Goal: Information Seeking & Learning: Check status

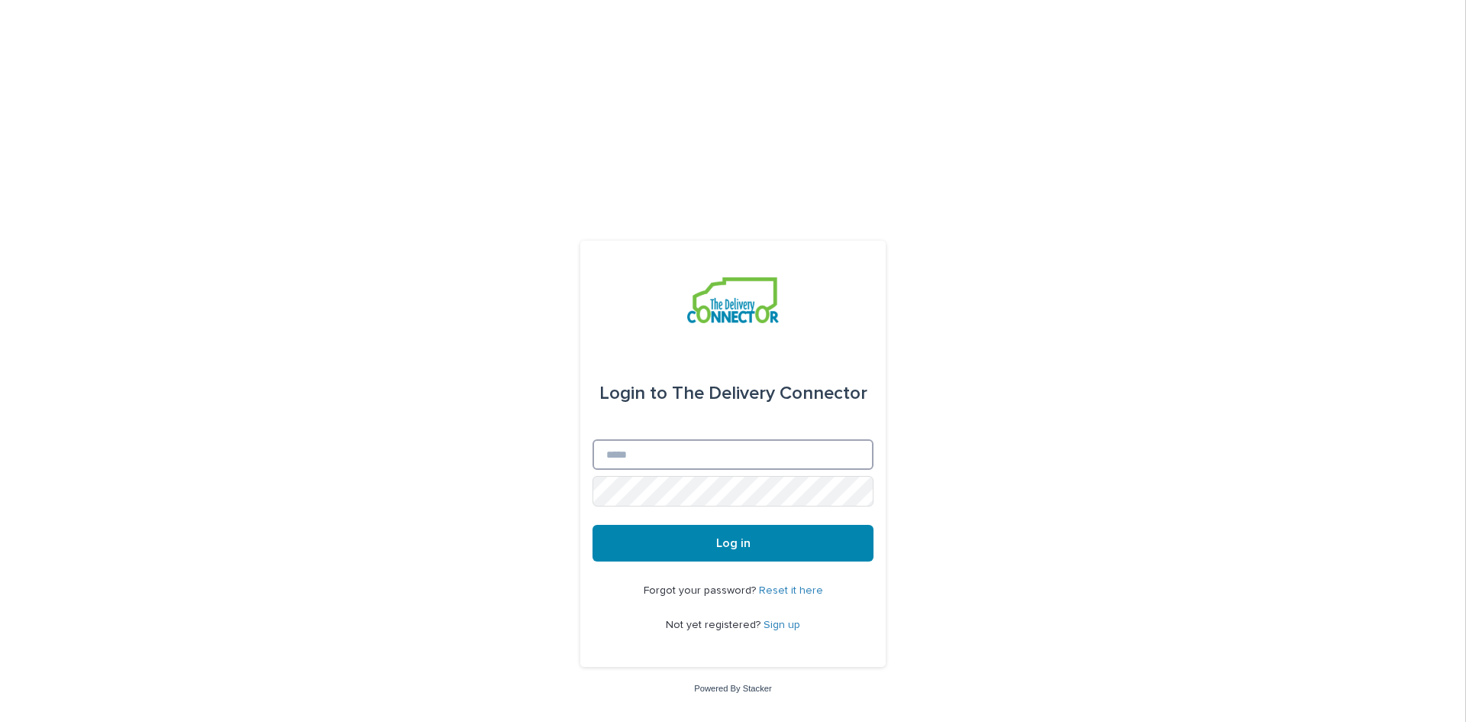
type input "**********"
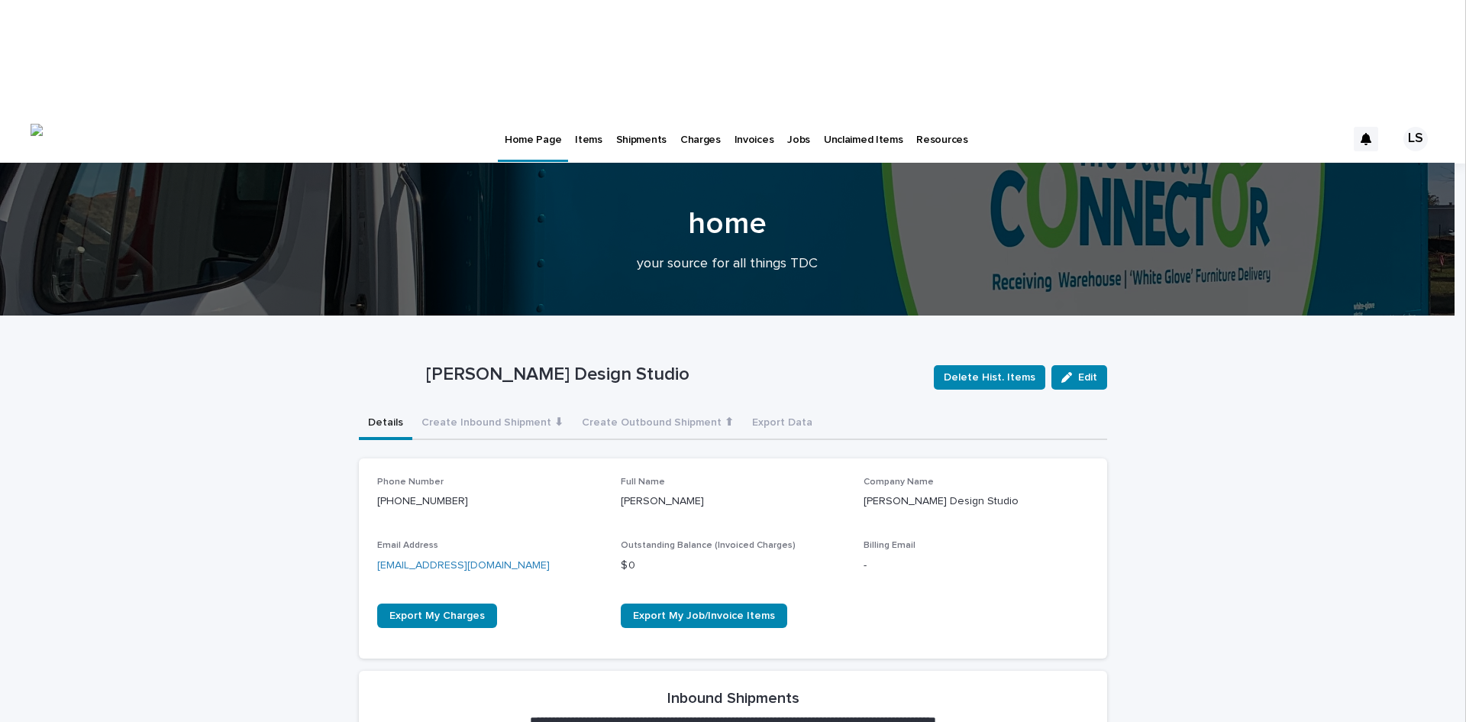
click at [591, 115] on p "Items" at bounding box center [588, 131] width 27 height 32
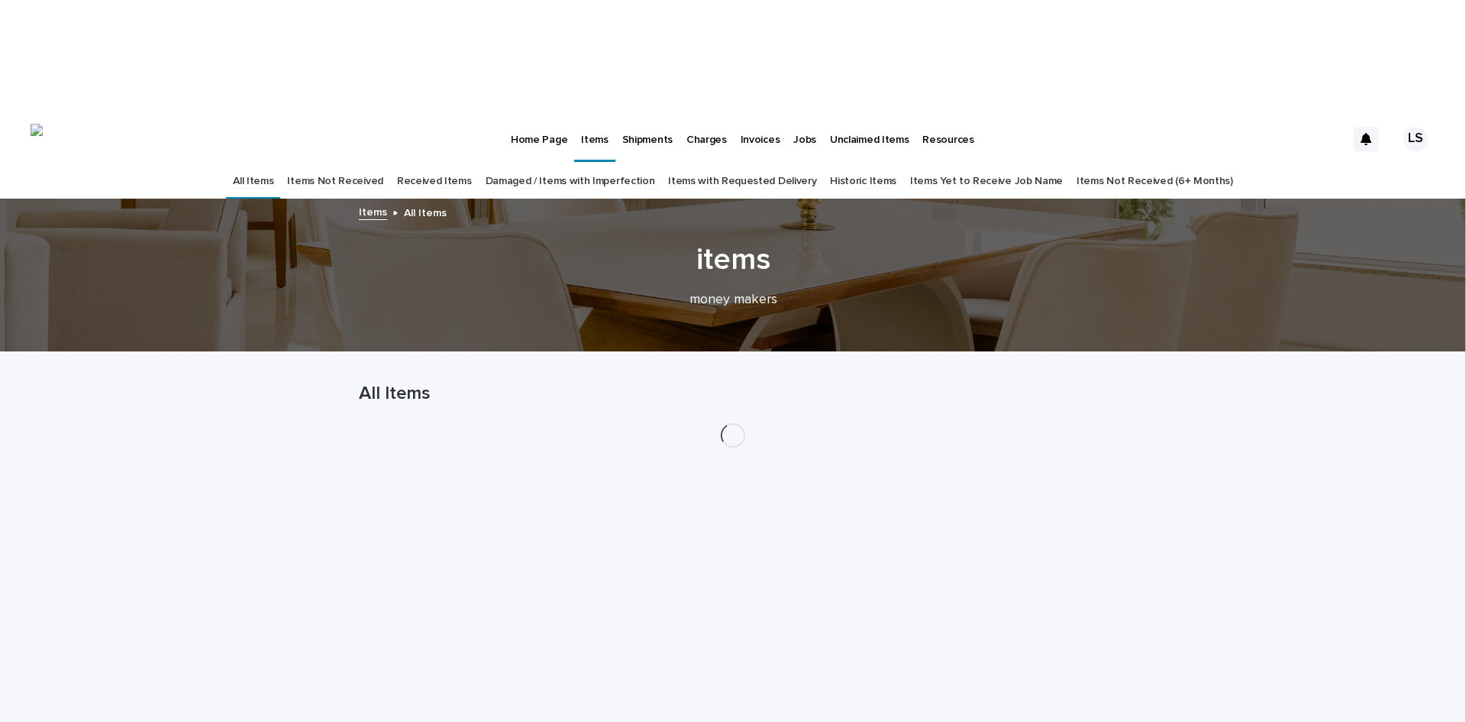
click at [457, 163] on link "Received Items" at bounding box center [434, 181] width 75 height 36
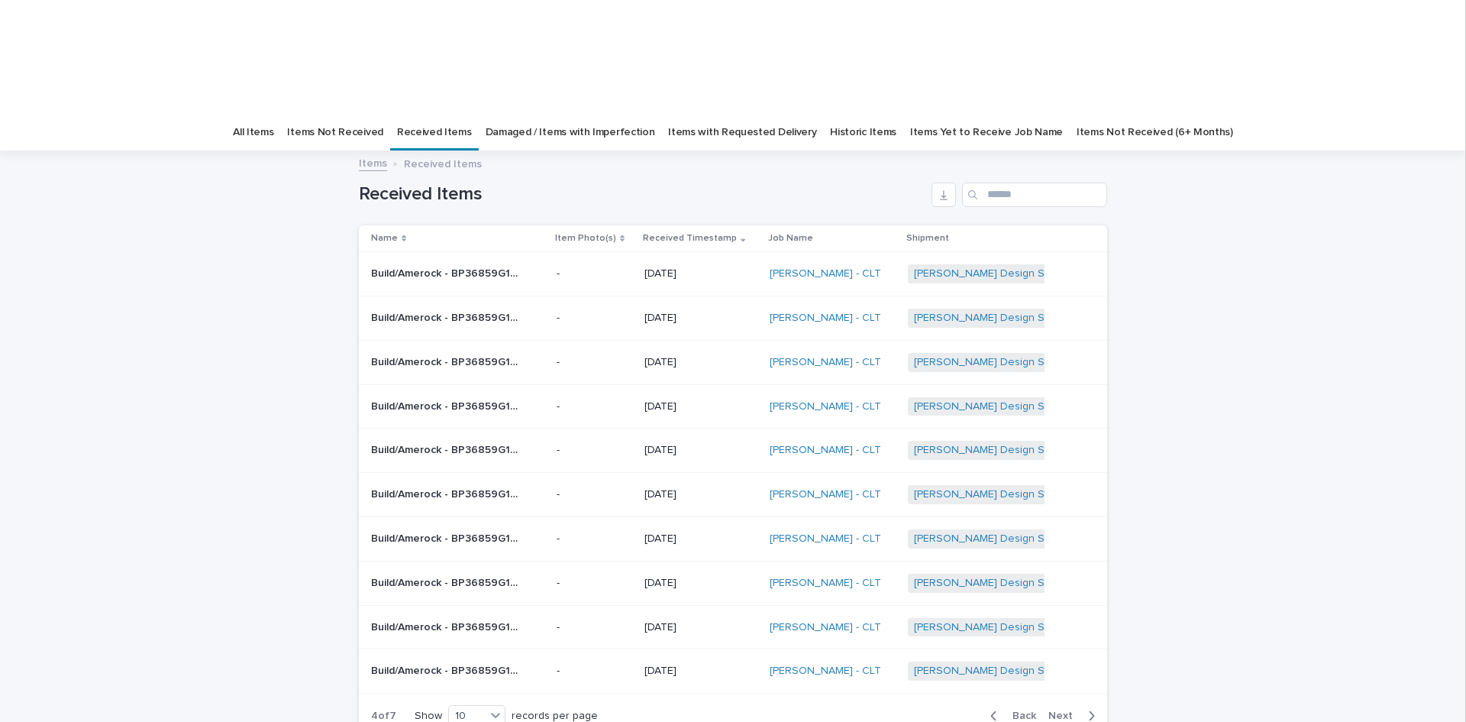
click at [1072, 710] on span "Next" at bounding box center [1066, 715] width 34 height 11
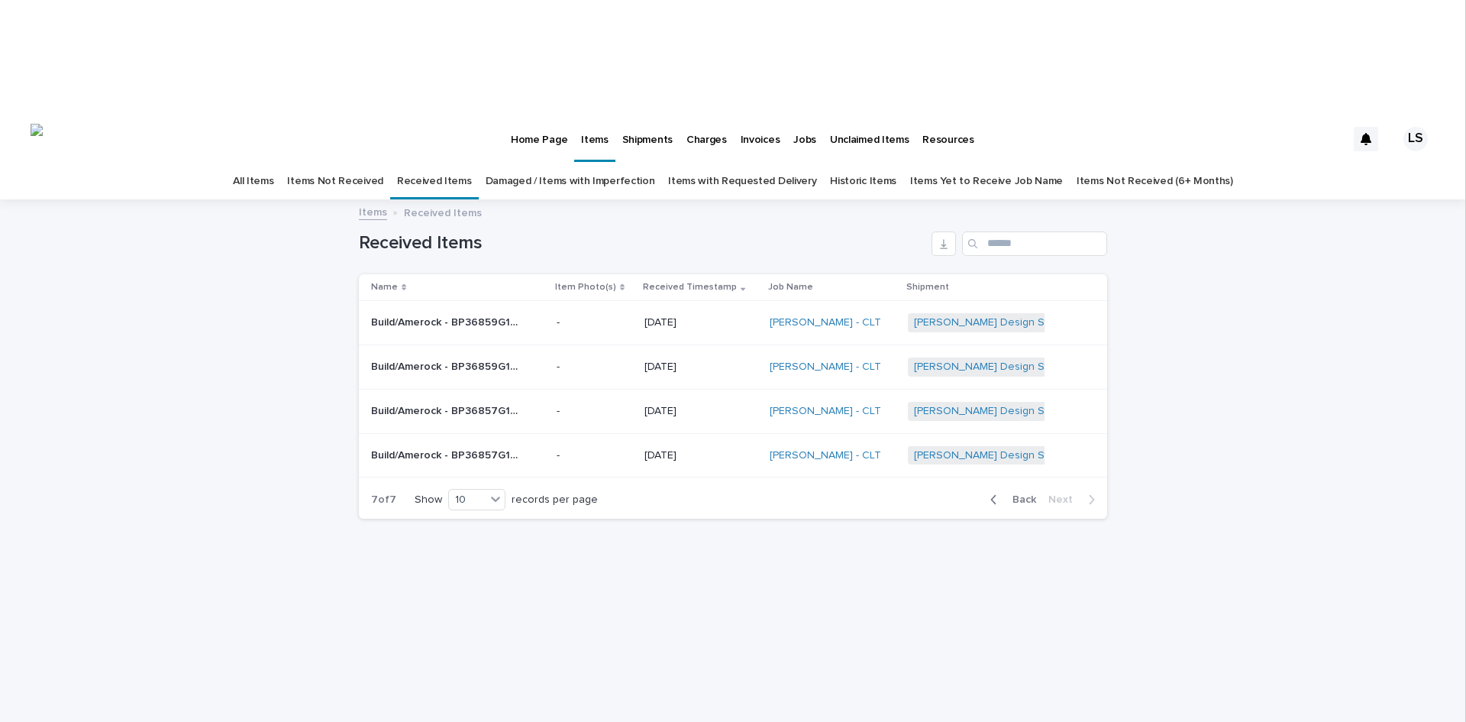
click at [460, 163] on link "Received Items" at bounding box center [434, 181] width 75 height 36
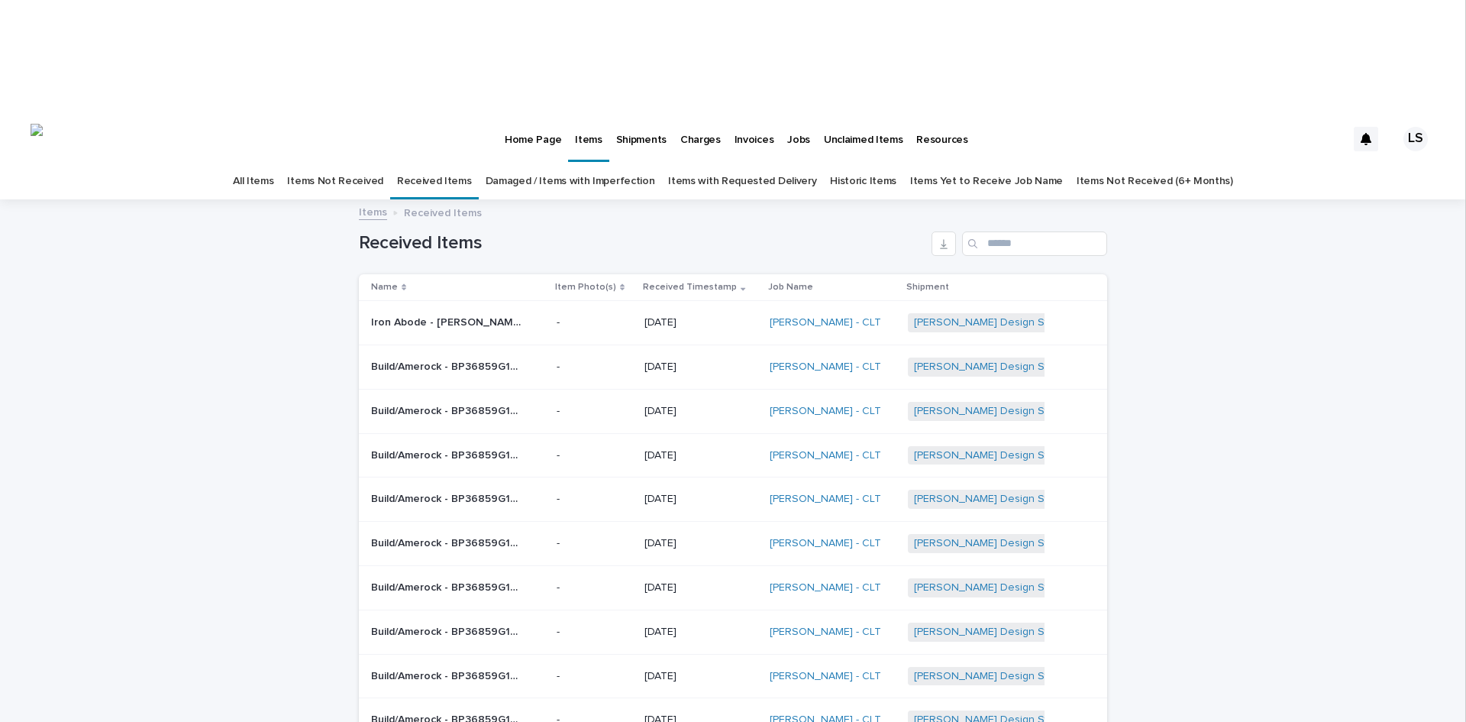
click at [273, 163] on link "All Items" at bounding box center [253, 181] width 40 height 36
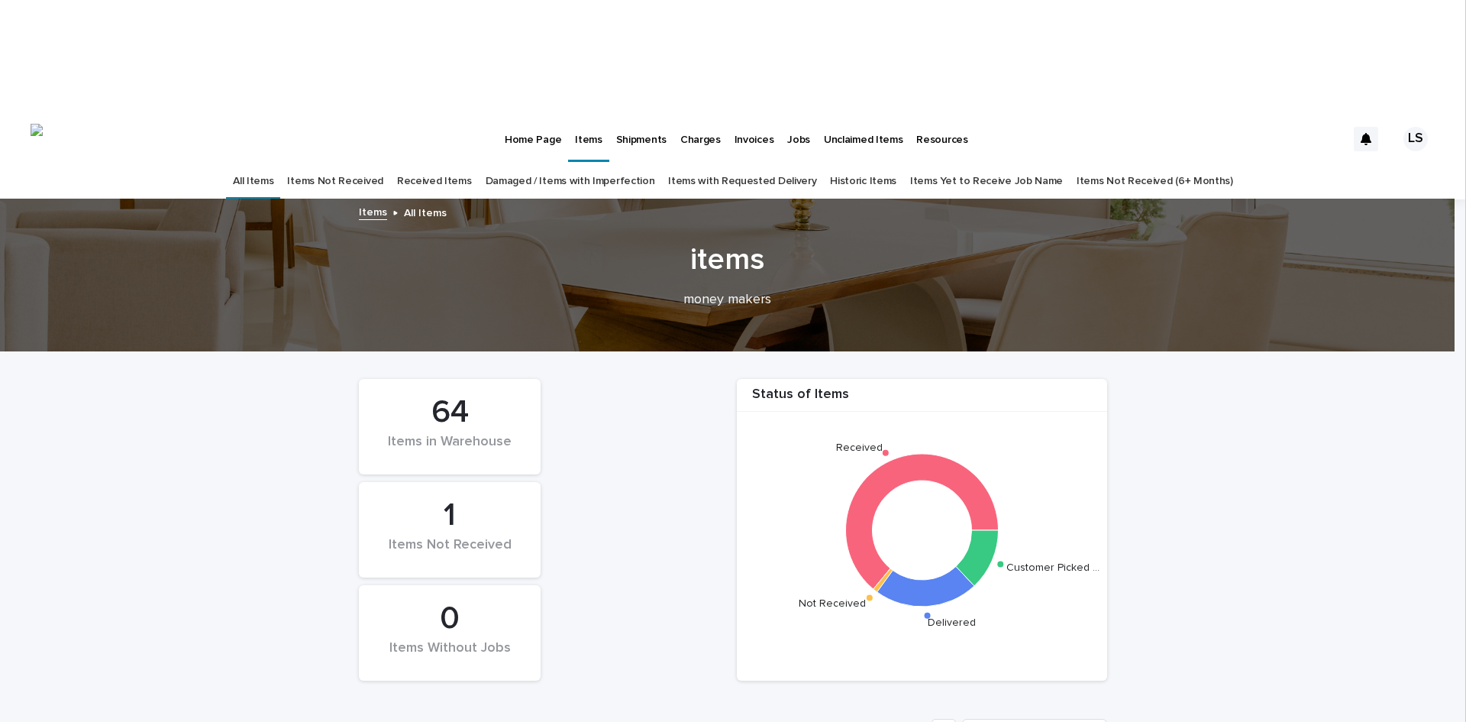
click at [368, 163] on link "Items Not Received" at bounding box center [334, 181] width 95 height 36
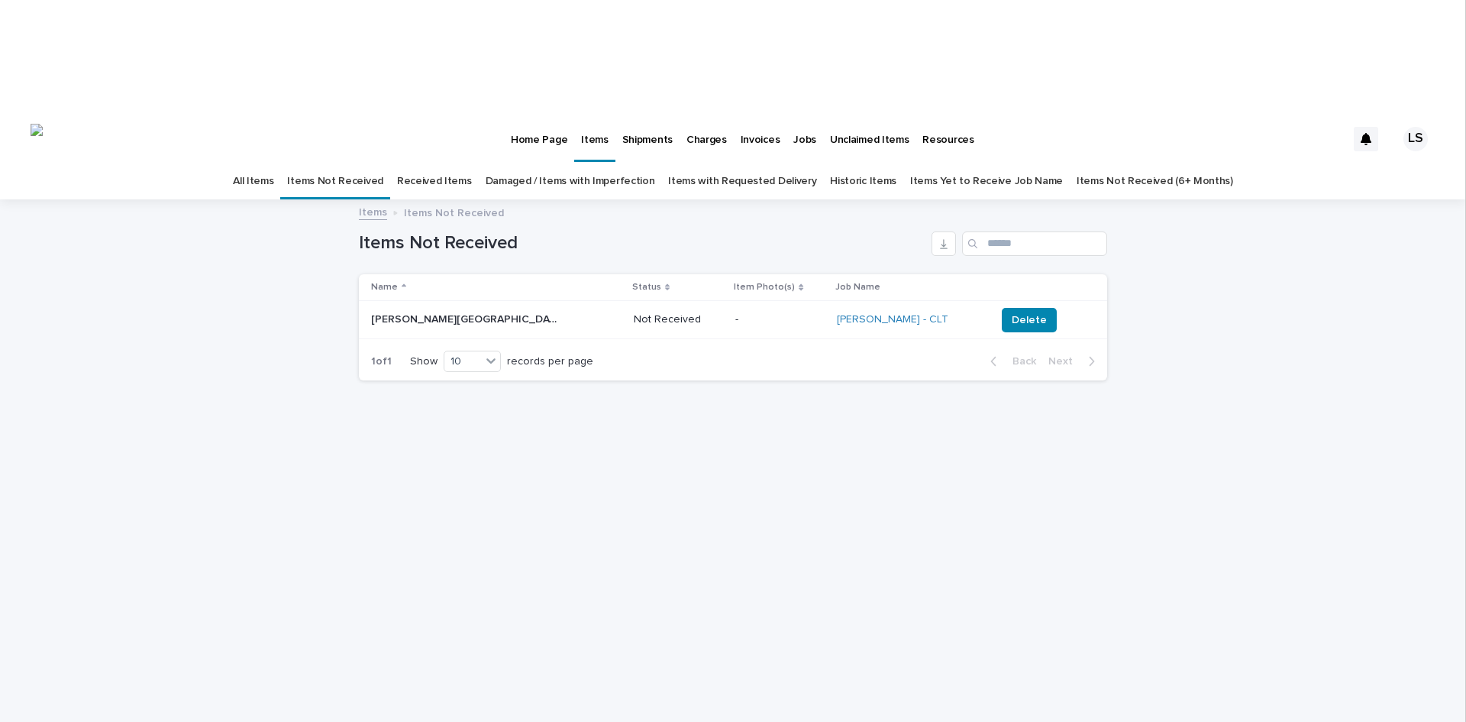
click at [451, 163] on link "Received Items" at bounding box center [434, 181] width 75 height 36
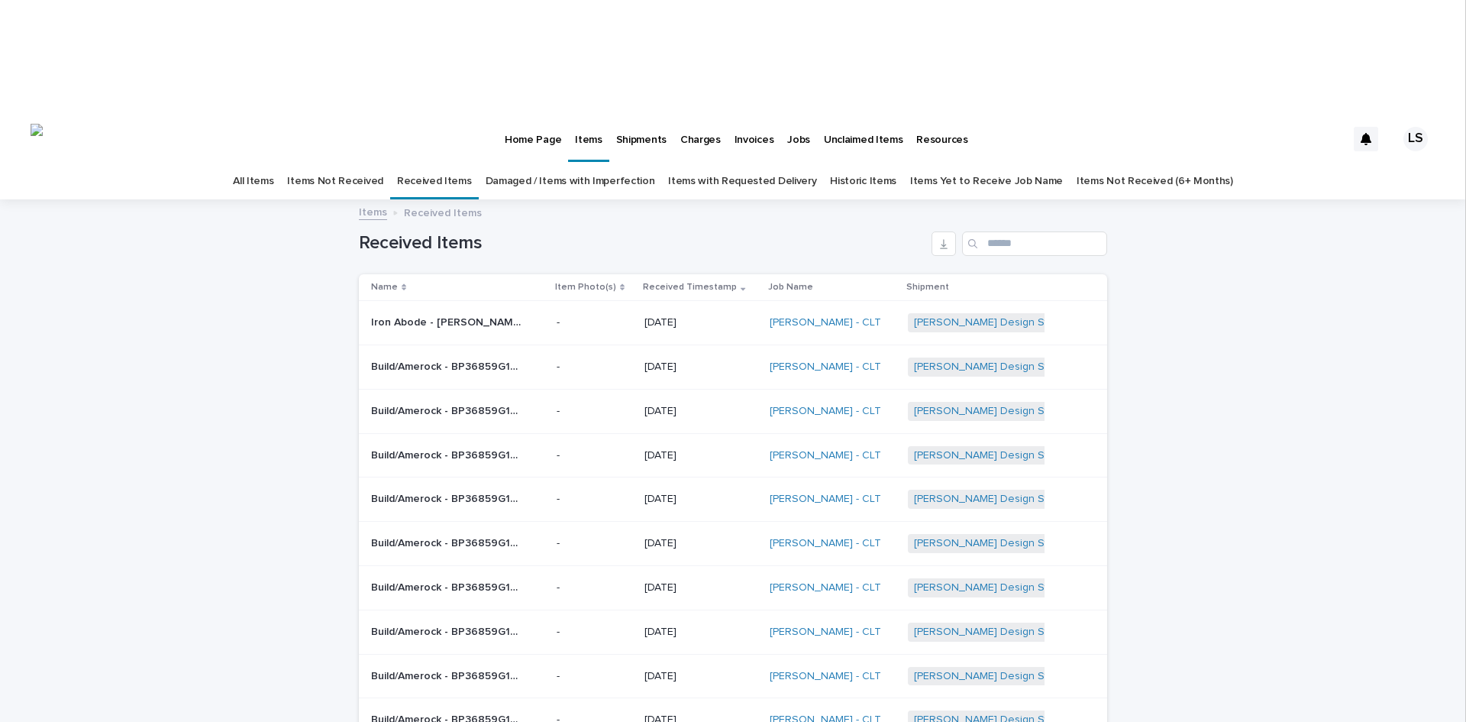
click at [979, 163] on link "Items Yet to Receive Job Name" at bounding box center [986, 181] width 153 height 36
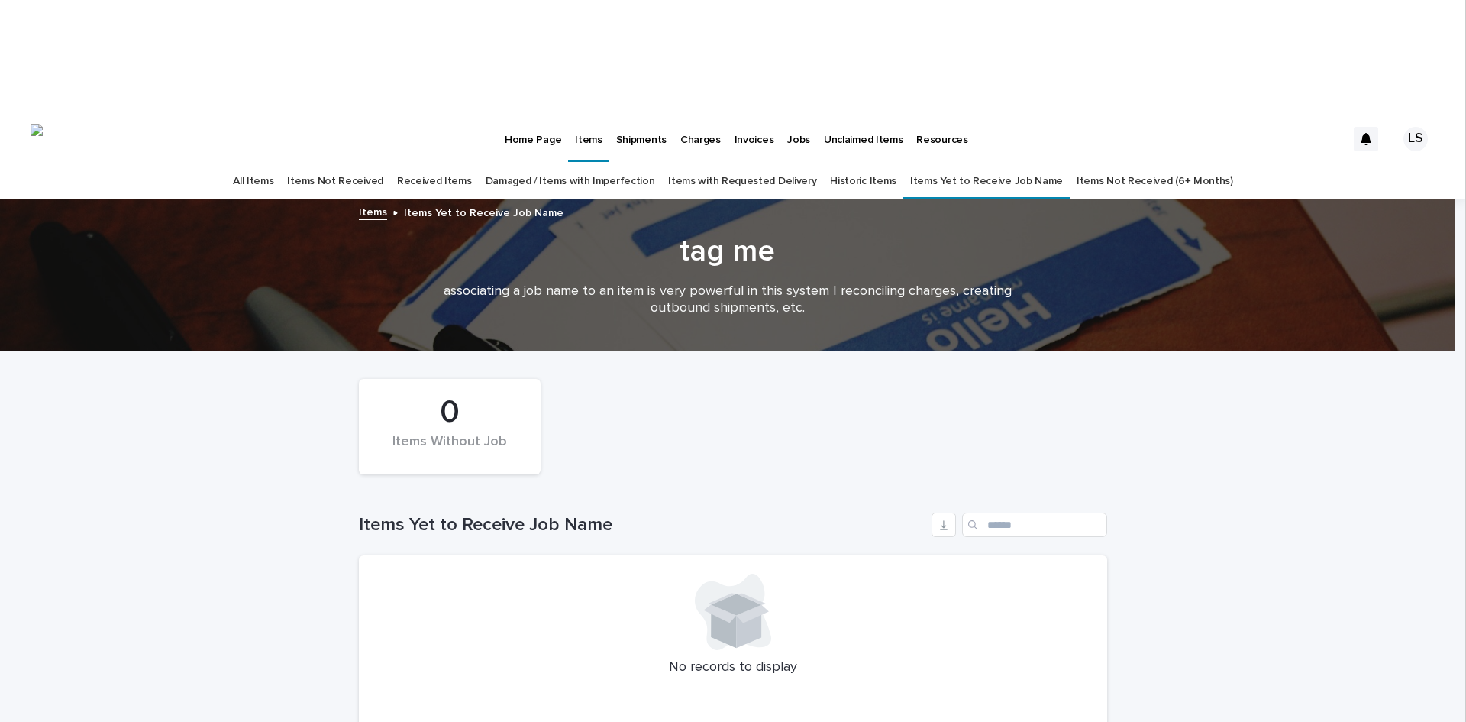
click at [607, 163] on link "Damaged / Items with Imperfection" at bounding box center [571, 181] width 170 height 36
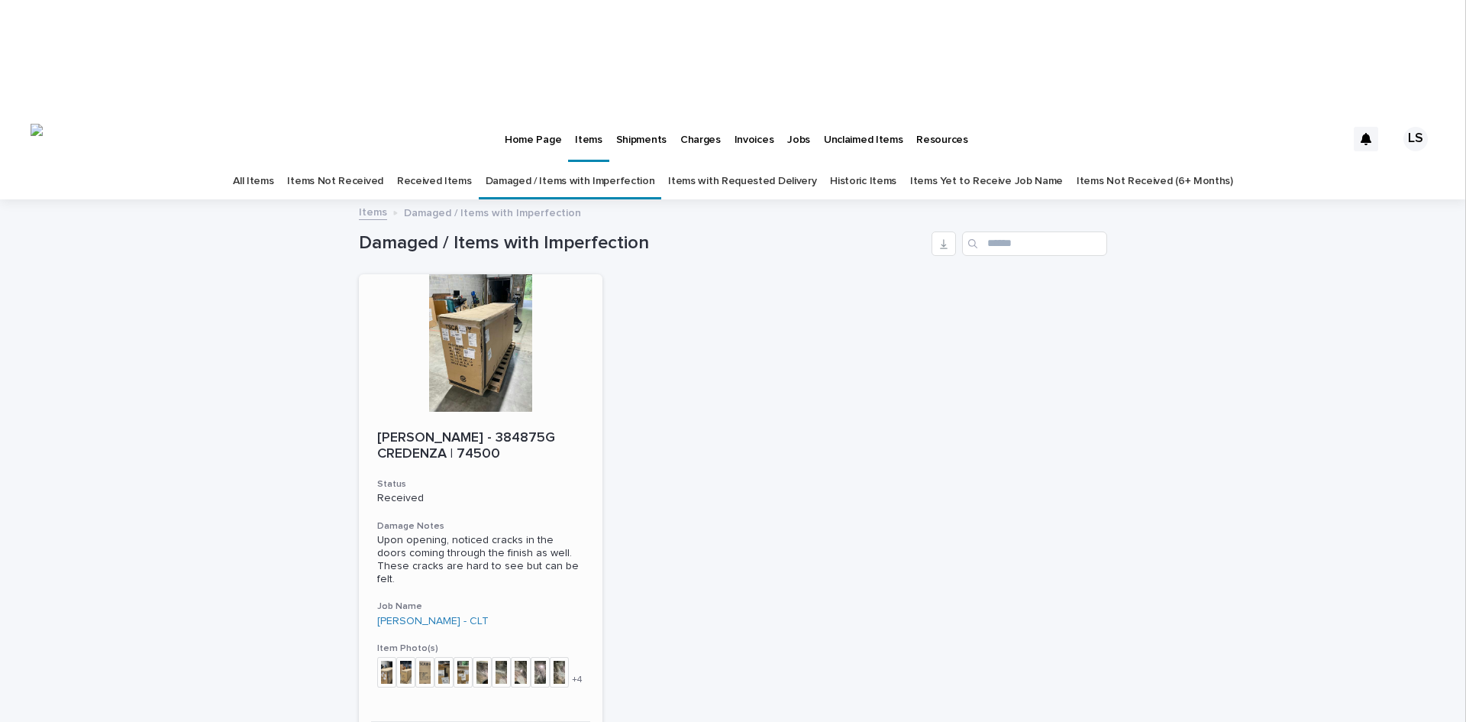
click at [540, 534] on p "Upon opening, noticed cracks in the doors coming through the finish as well. Th…" at bounding box center [480, 559] width 207 height 51
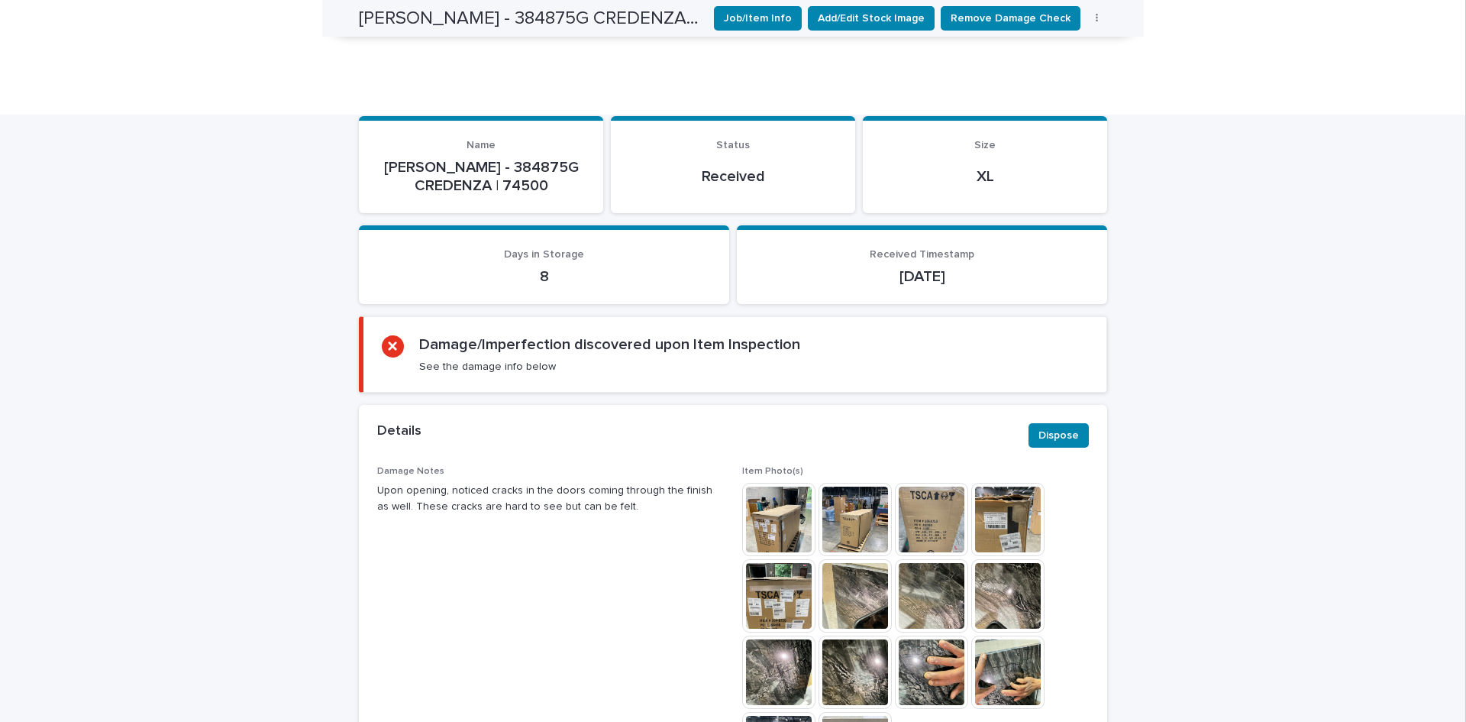
scroll to position [412, 0]
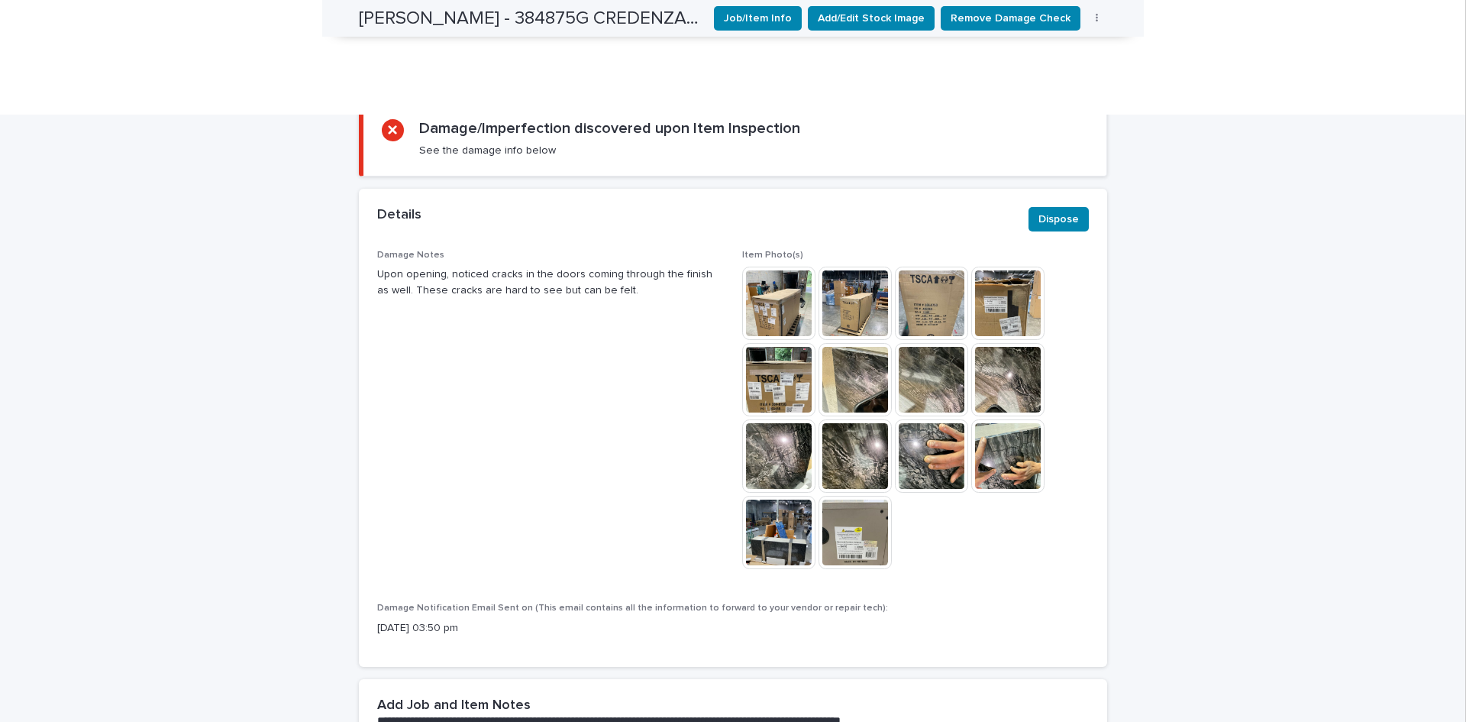
drag, startPoint x: 1466, startPoint y: 359, endPoint x: 1465, endPoint y: 289, distance: 69.5
click at [1465, 289] on body "Home Page Items Shipments Charges Invoices Jobs Unclaimed Items Resources LS Al…" at bounding box center [733, 361] width 1466 height 722
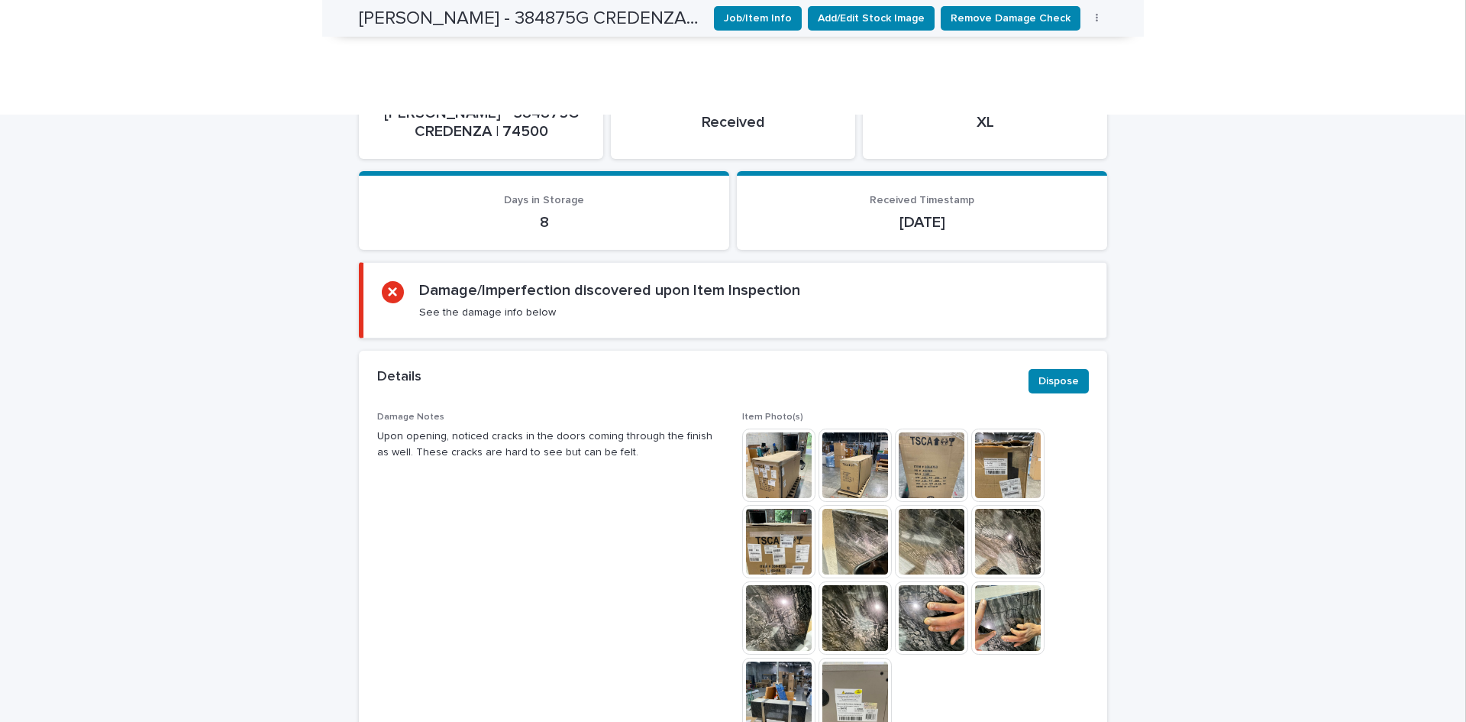
scroll to position [223, 0]
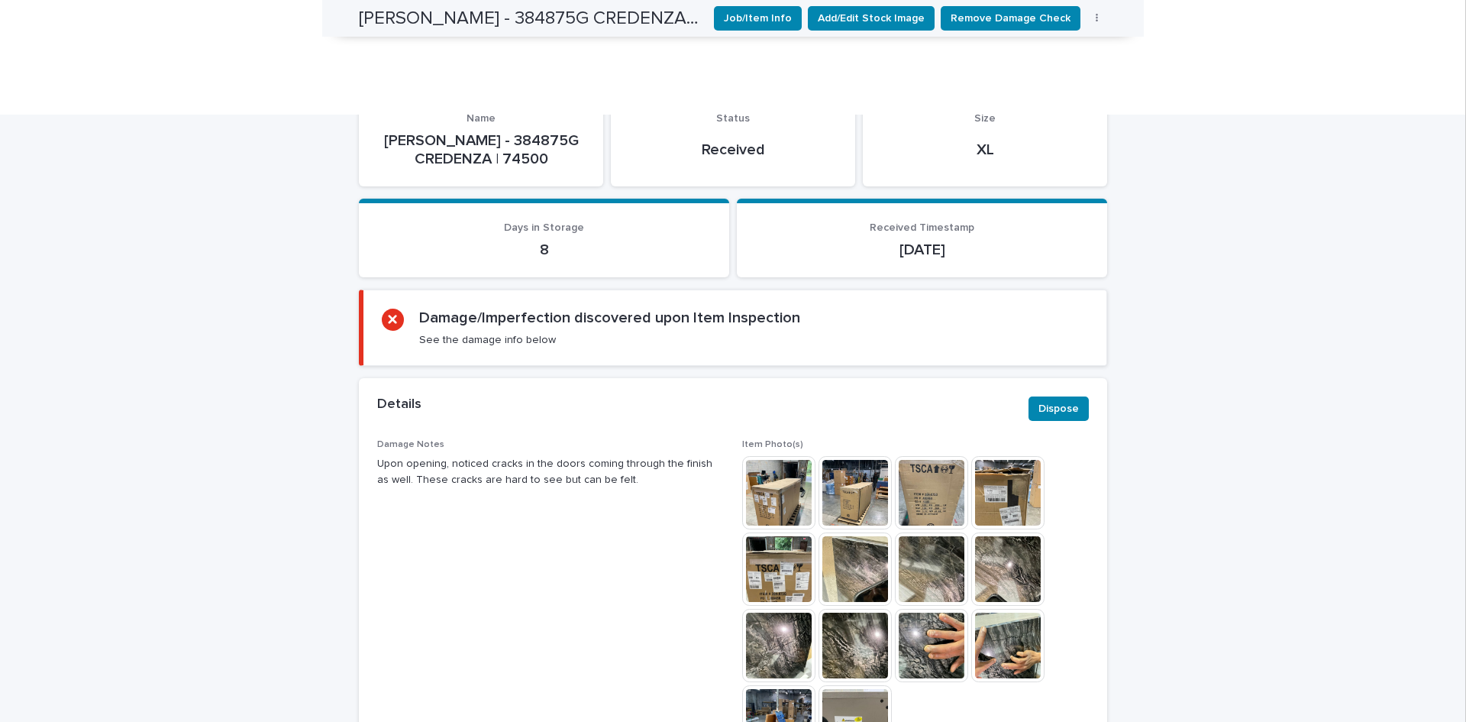
drag, startPoint x: 1466, startPoint y: 315, endPoint x: 1464, endPoint y: 241, distance: 74.9
click at [1464, 241] on body "Home Page Items Shipments Charges Invoices Jobs Unclaimed Items Resources LS Al…" at bounding box center [733, 361] width 1466 height 722
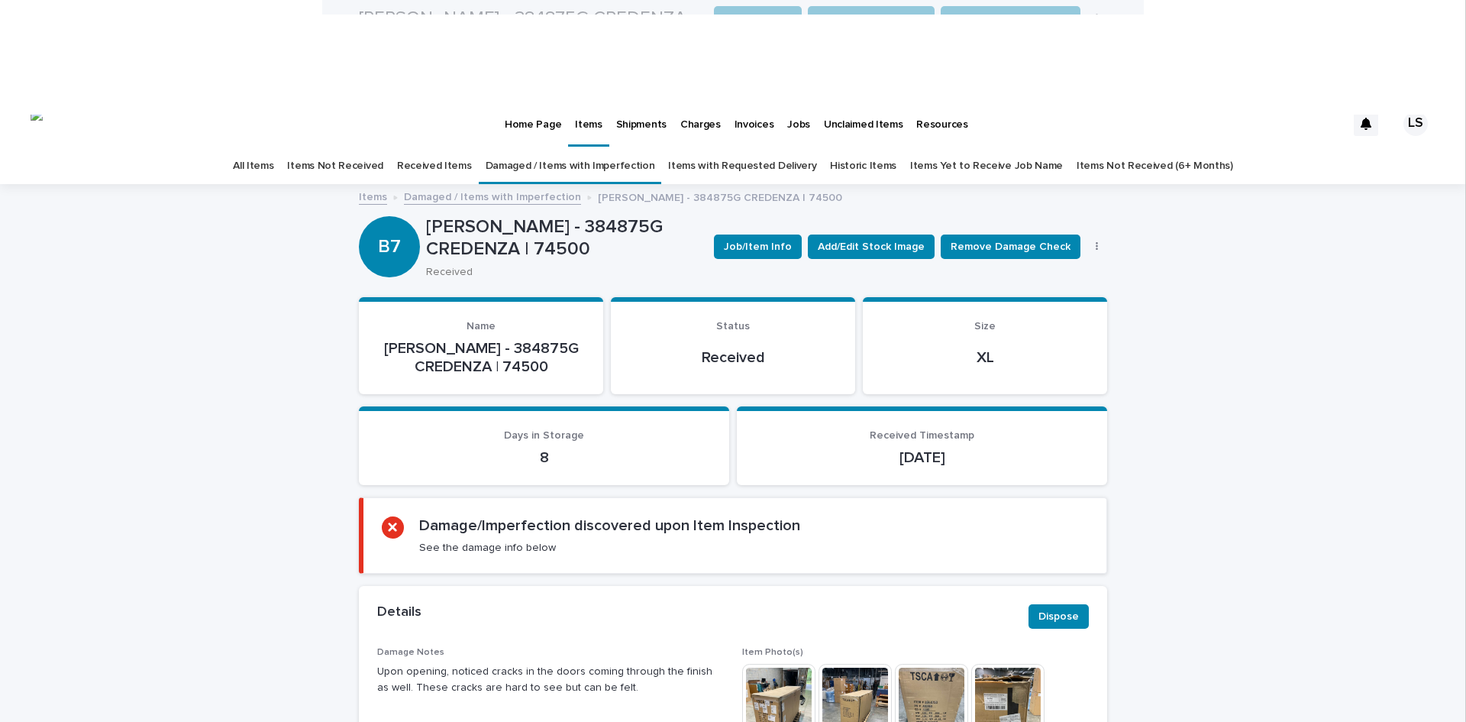
scroll to position [0, 0]
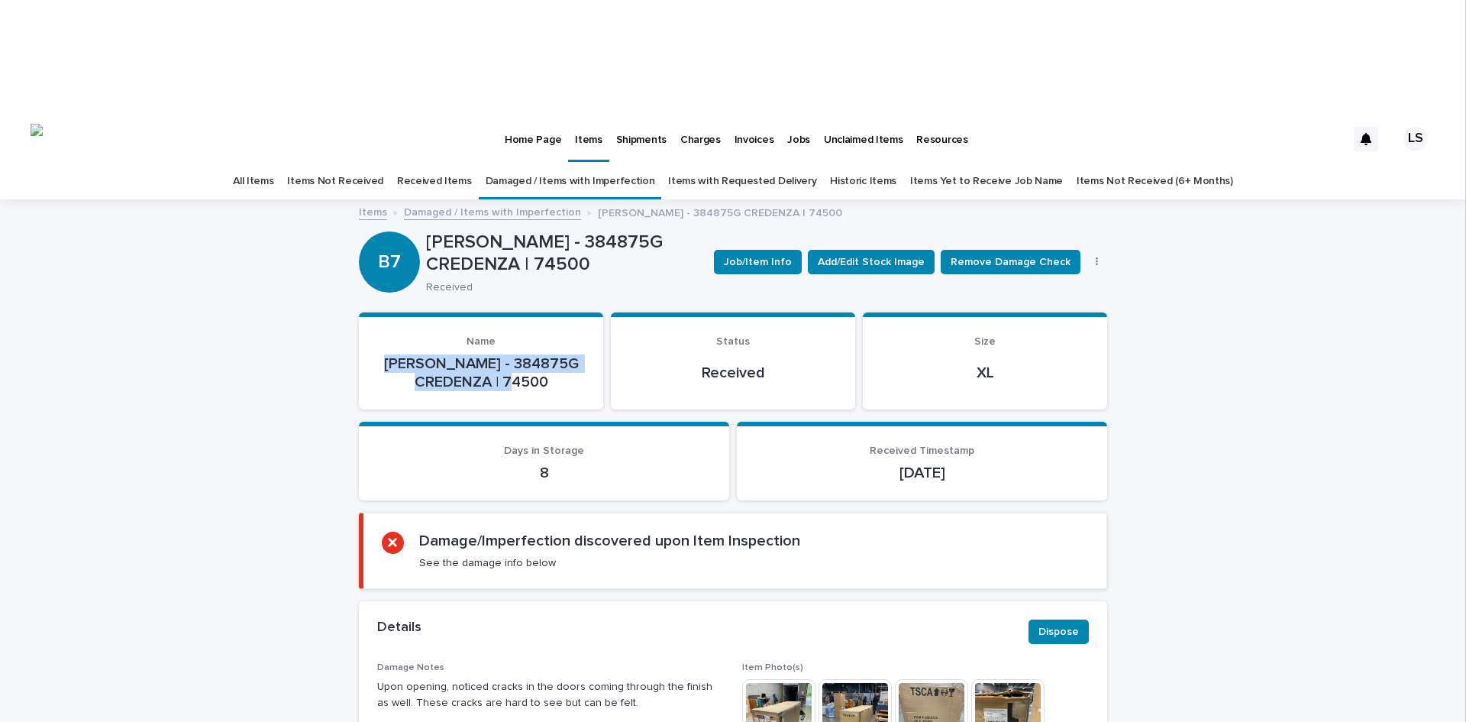
drag, startPoint x: 547, startPoint y: 264, endPoint x: 393, endPoint y: 254, distance: 154.6
click at [393, 354] on p "[PERSON_NAME] - 384875G CREDENZA | 74500" at bounding box center [481, 372] width 208 height 37
copy p "[PERSON_NAME] - 384875G CREDENZA | 74500"
click at [450, 163] on link "Received Items" at bounding box center [434, 181] width 75 height 36
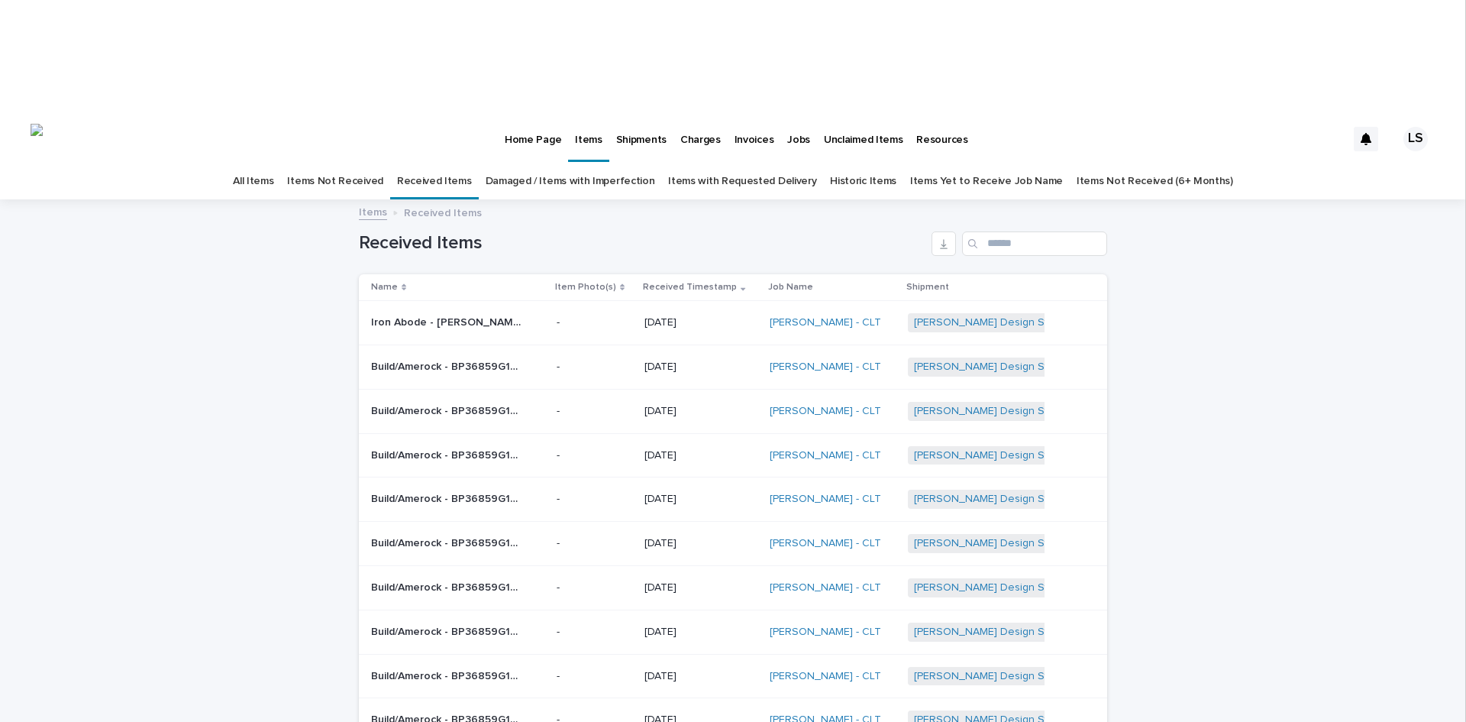
click at [457, 313] on p "Iron Abode - [PERSON_NAME] UNIT | 73289" at bounding box center [449, 321] width 156 height 16
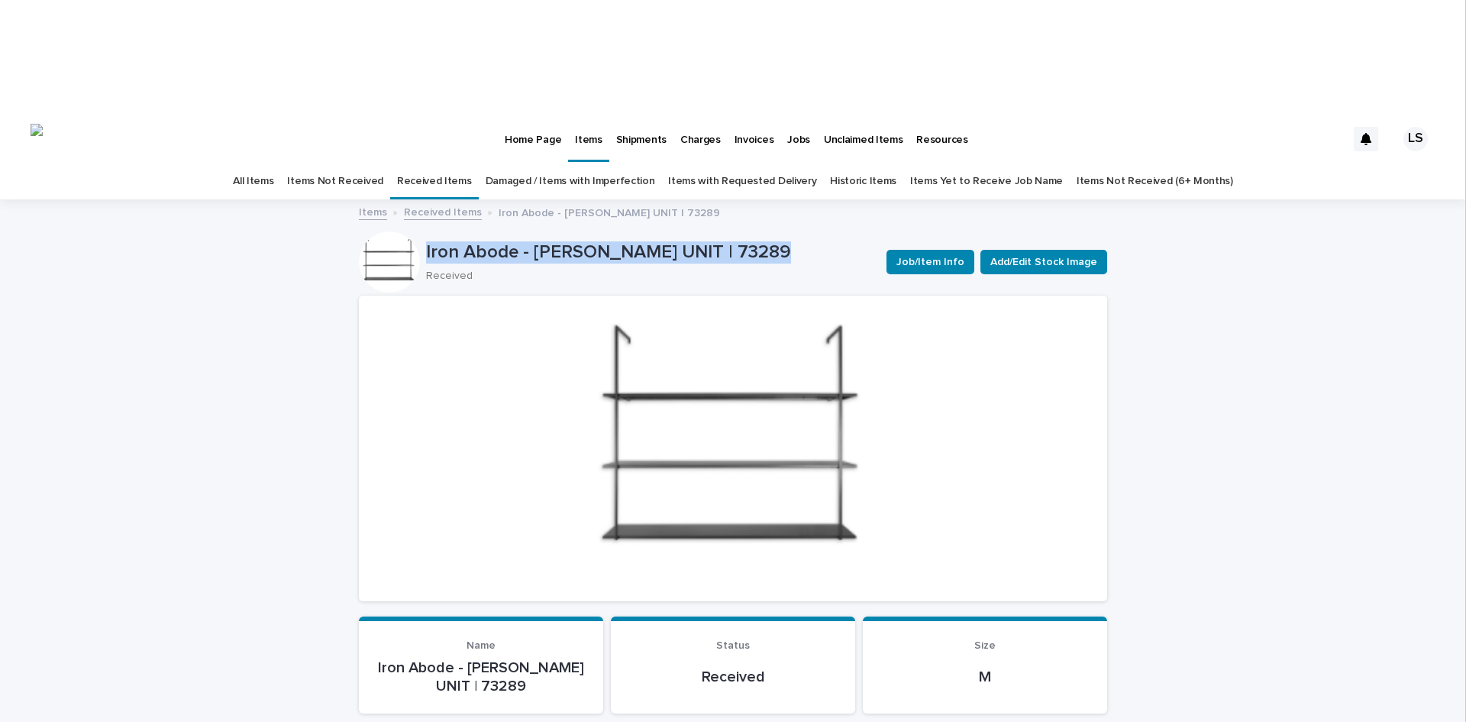
drag, startPoint x: 421, startPoint y: 137, endPoint x: 780, endPoint y: 141, distance: 359.0
click at [780, 241] on p "Iron Abode - [PERSON_NAME] UNIT | 73289" at bounding box center [650, 252] width 448 height 22
copy p "Iron Abode - [PERSON_NAME] UNIT | 73289"
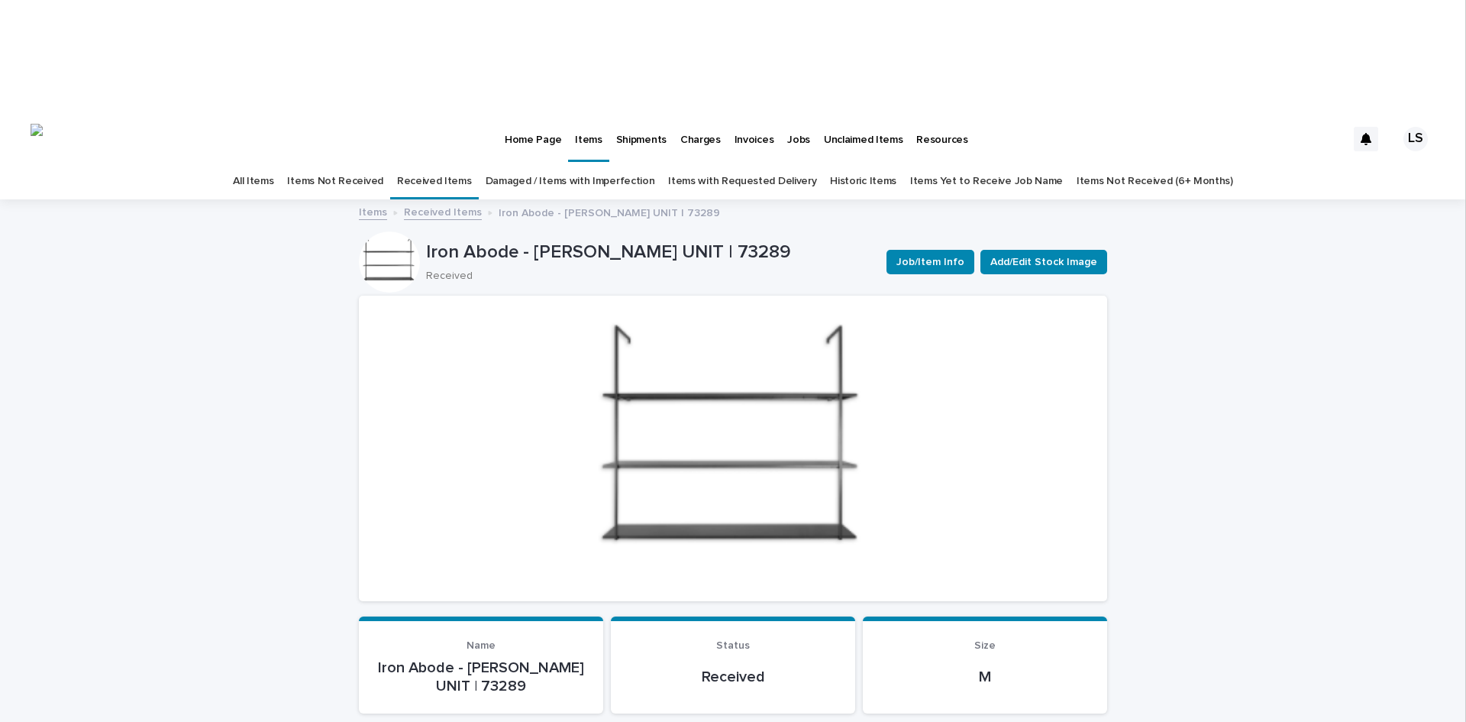
drag, startPoint x: 1466, startPoint y: 252, endPoint x: 1459, endPoint y: 326, distance: 74.4
click at [1459, 326] on body "Home Page Items Shipments Charges Invoices Jobs Unclaimed Items Resources LS Al…" at bounding box center [733, 361] width 1466 height 722
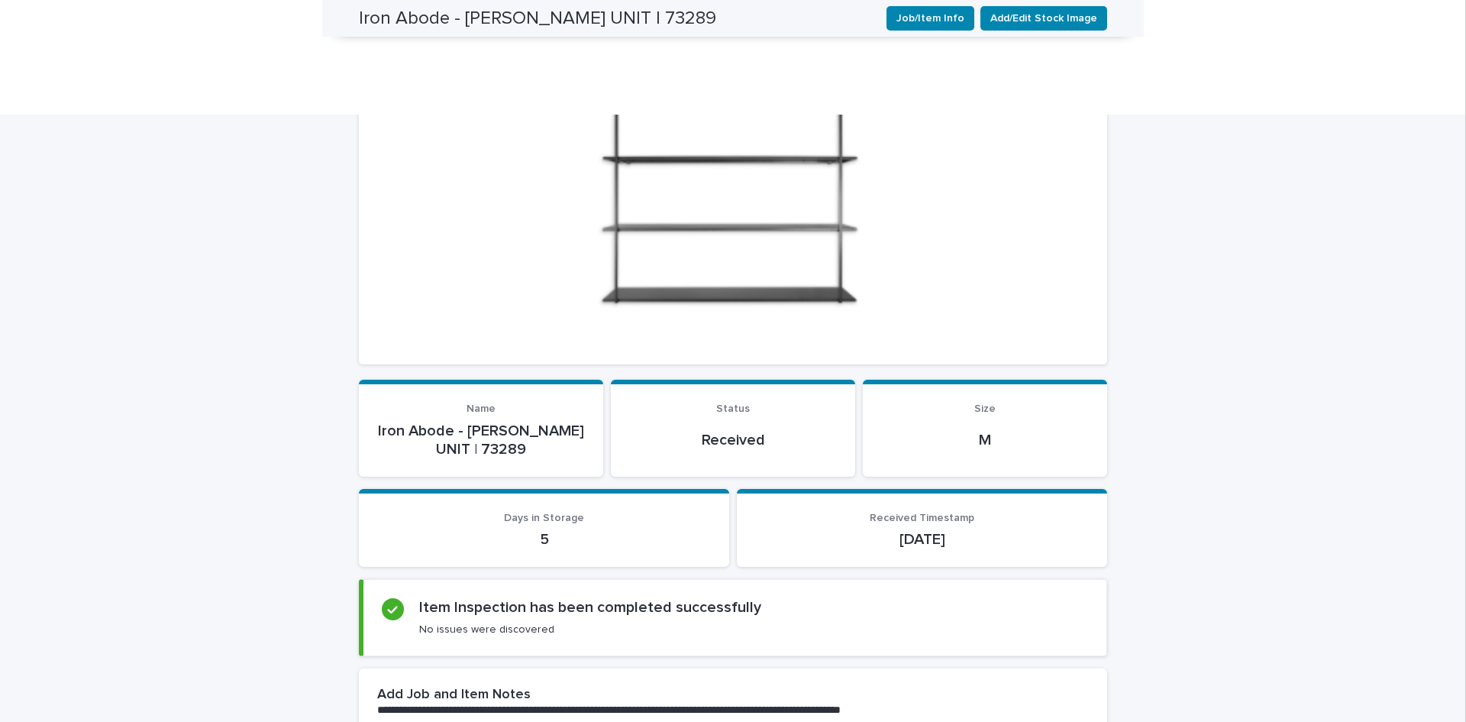
scroll to position [276, 0]
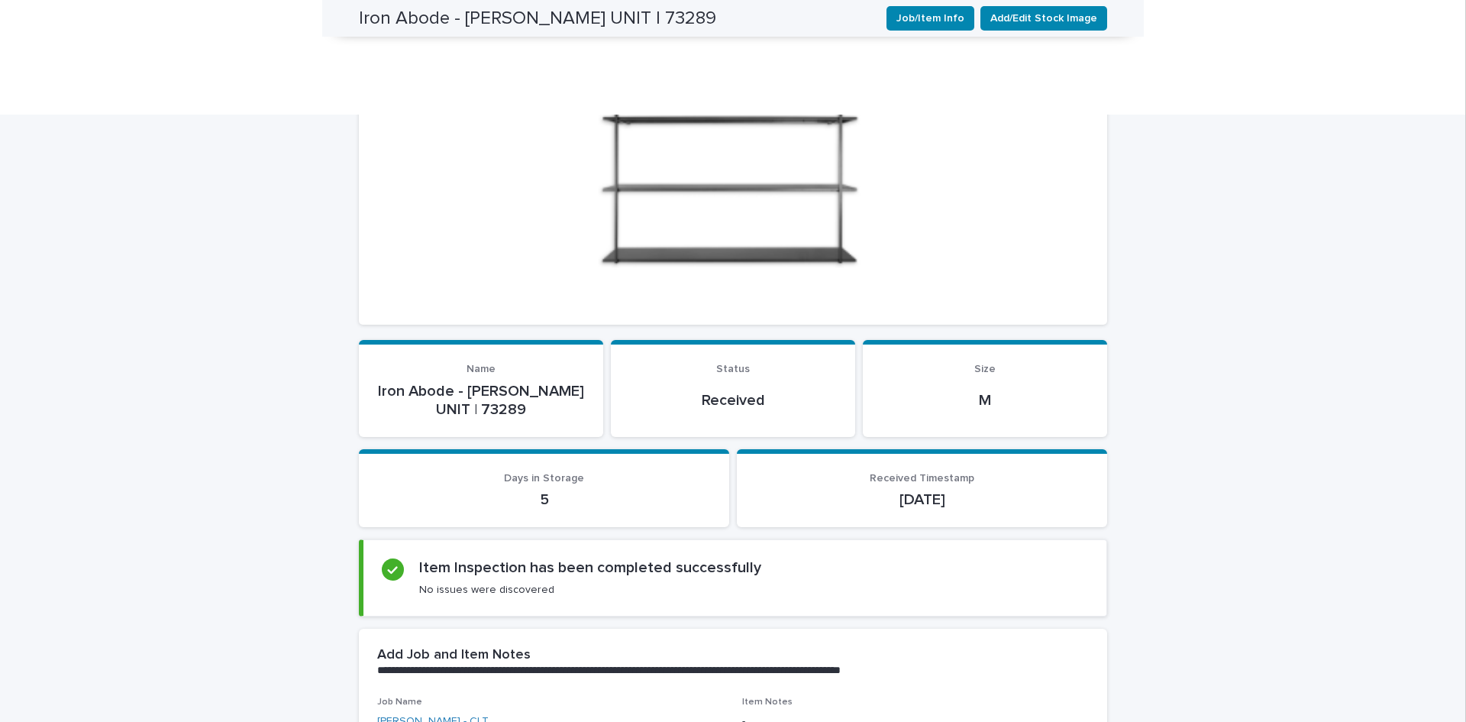
drag, startPoint x: 1466, startPoint y: 364, endPoint x: 1466, endPoint y: 172, distance: 191.7
click at [1466, 147] on iframe at bounding box center [1466, 361] width 1 height 722
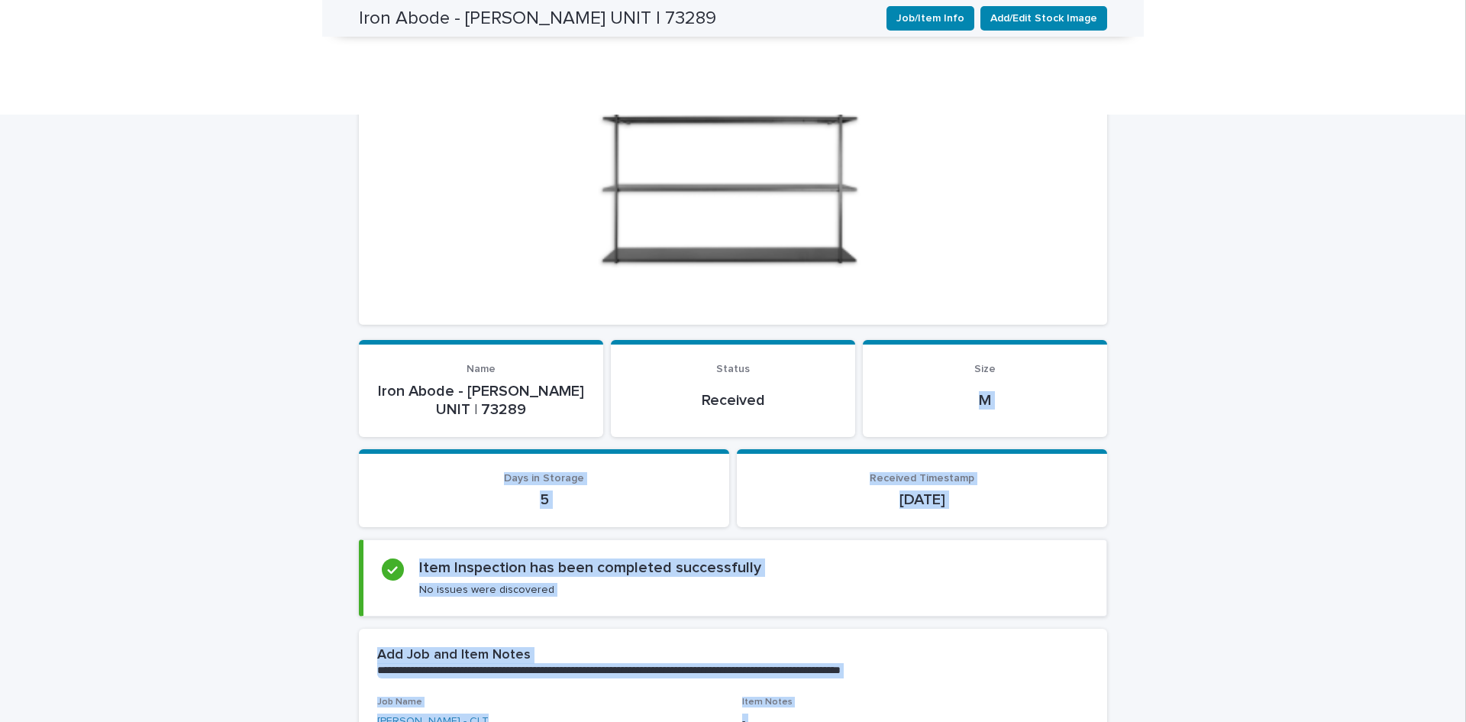
drag, startPoint x: 1453, startPoint y: 234, endPoint x: 1466, endPoint y: 89, distance: 145.7
click at [1466, 89] on body "Home Page Items Shipments Charges Invoices Jobs Unclaimed Items Resources LS Al…" at bounding box center [733, 361] width 1466 height 722
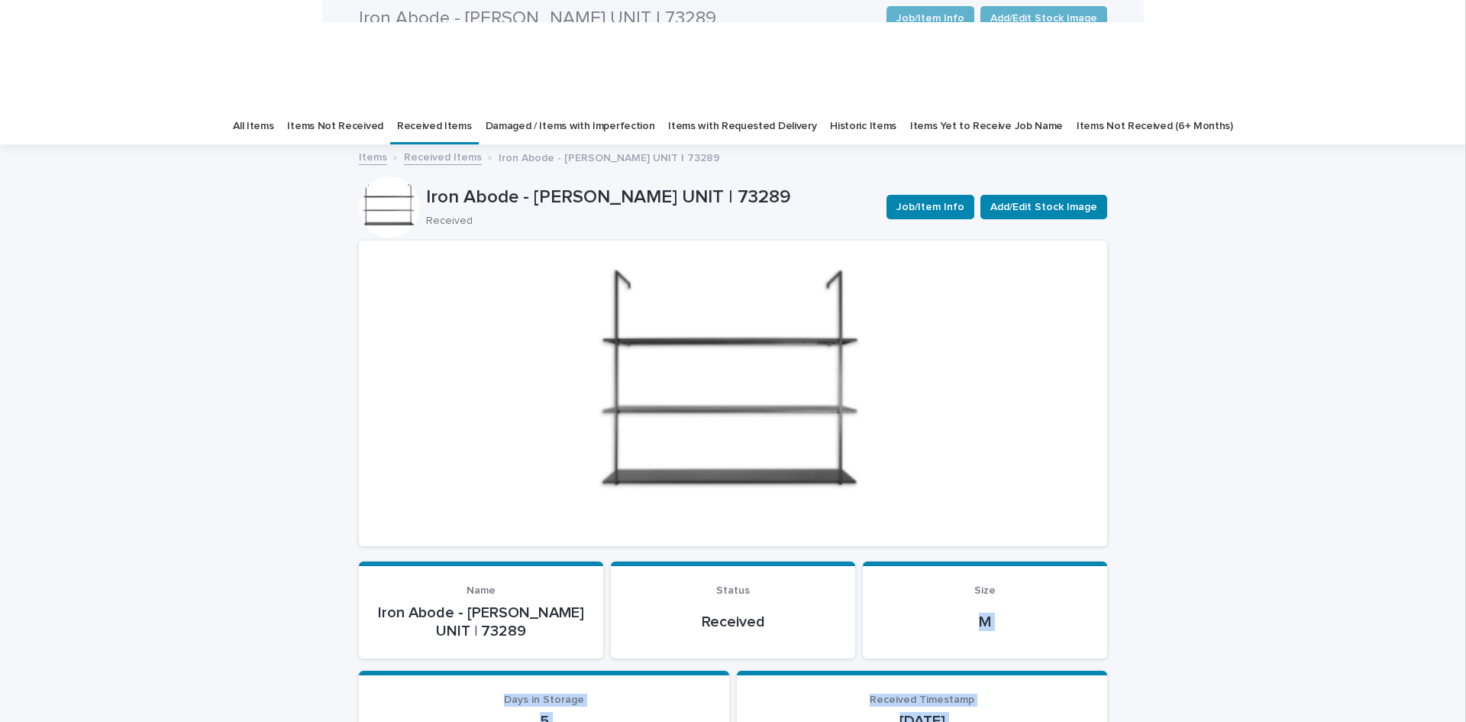
scroll to position [0, 0]
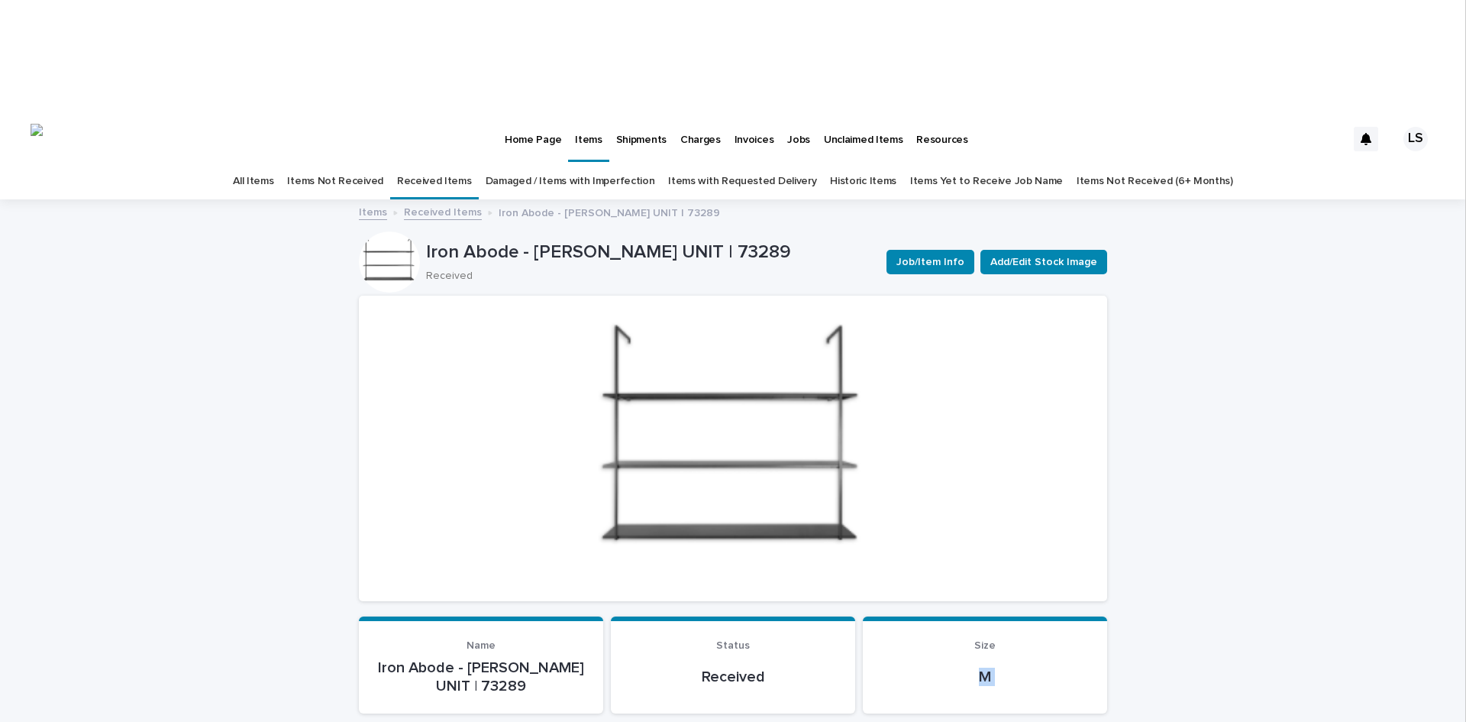
click at [549, 163] on link "Damaged / Items with Imperfection" at bounding box center [571, 181] width 170 height 36
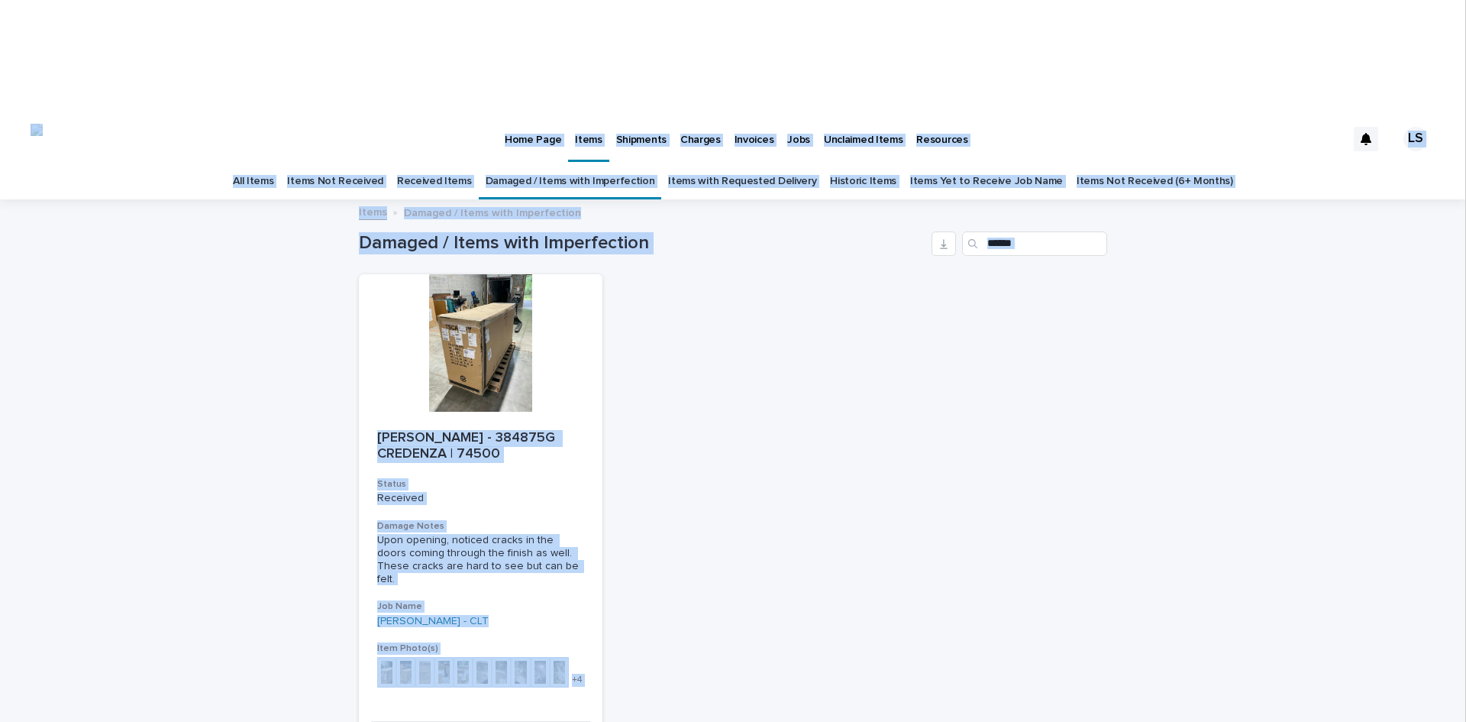
click at [396, 115] on div "Home Page Items Shipments Charges Invoices Jobs Unclaimed Items Resources" at bounding box center [698, 139] width 1296 height 49
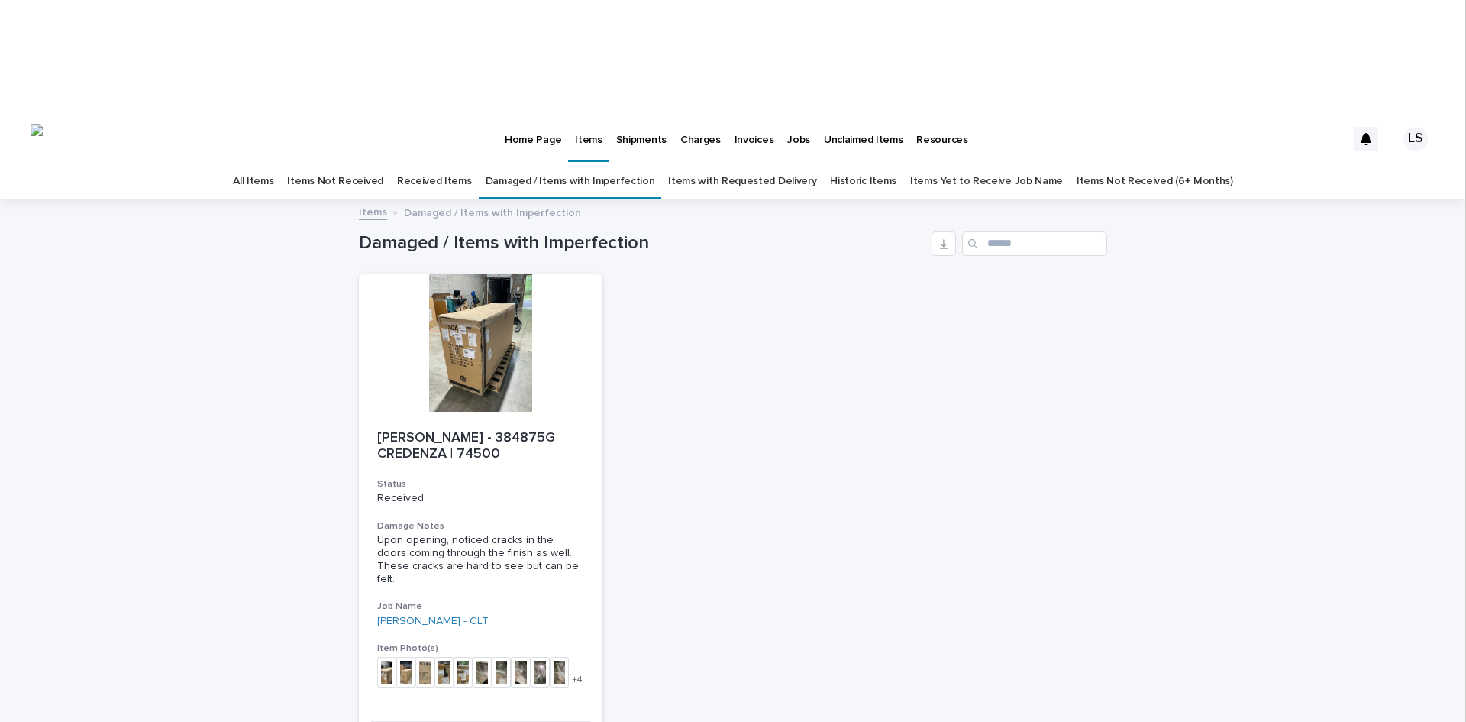
click at [742, 329] on div "[PERSON_NAME] - 384875G CREDENZA | 74500 Status Received Damage Notes Upon open…" at bounding box center [733, 522] width 749 height 496
click at [564, 274] on div at bounding box center [481, 342] width 244 height 137
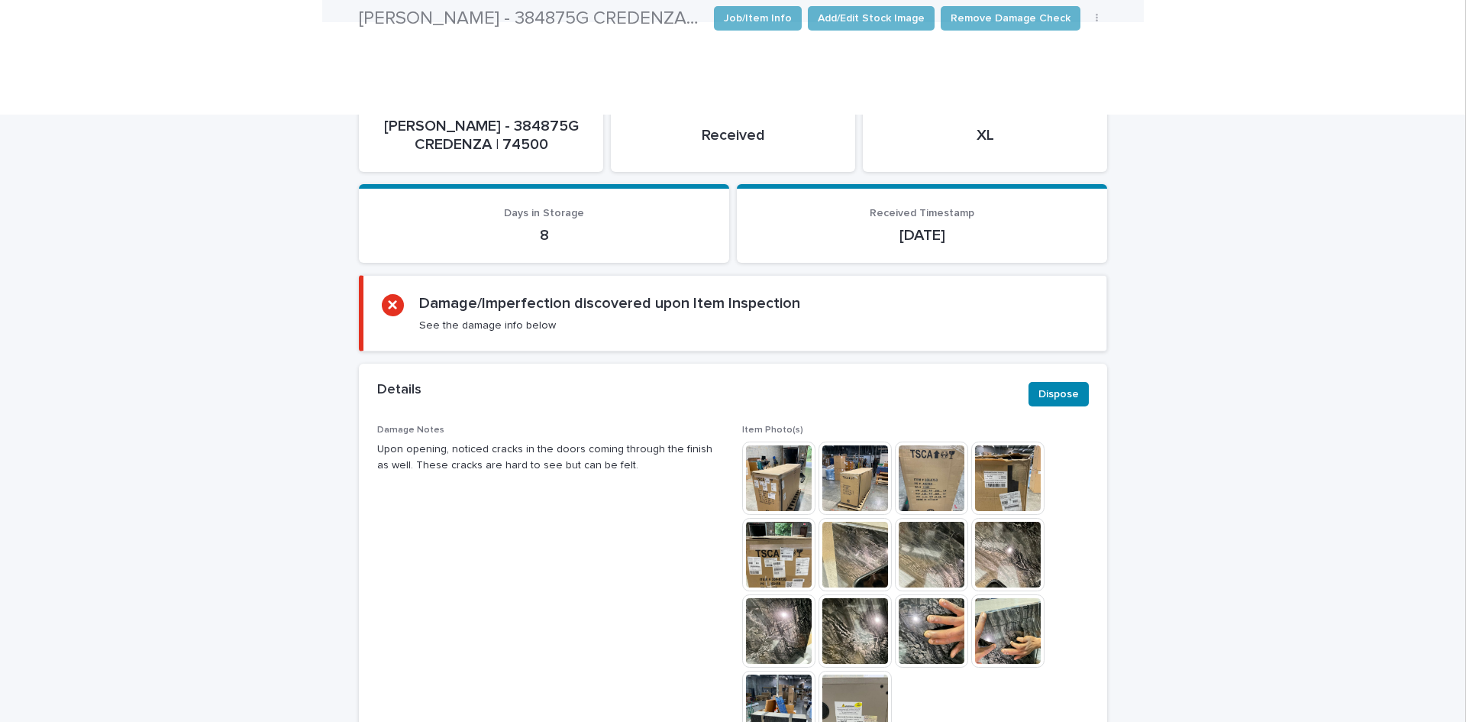
scroll to position [253, 0]
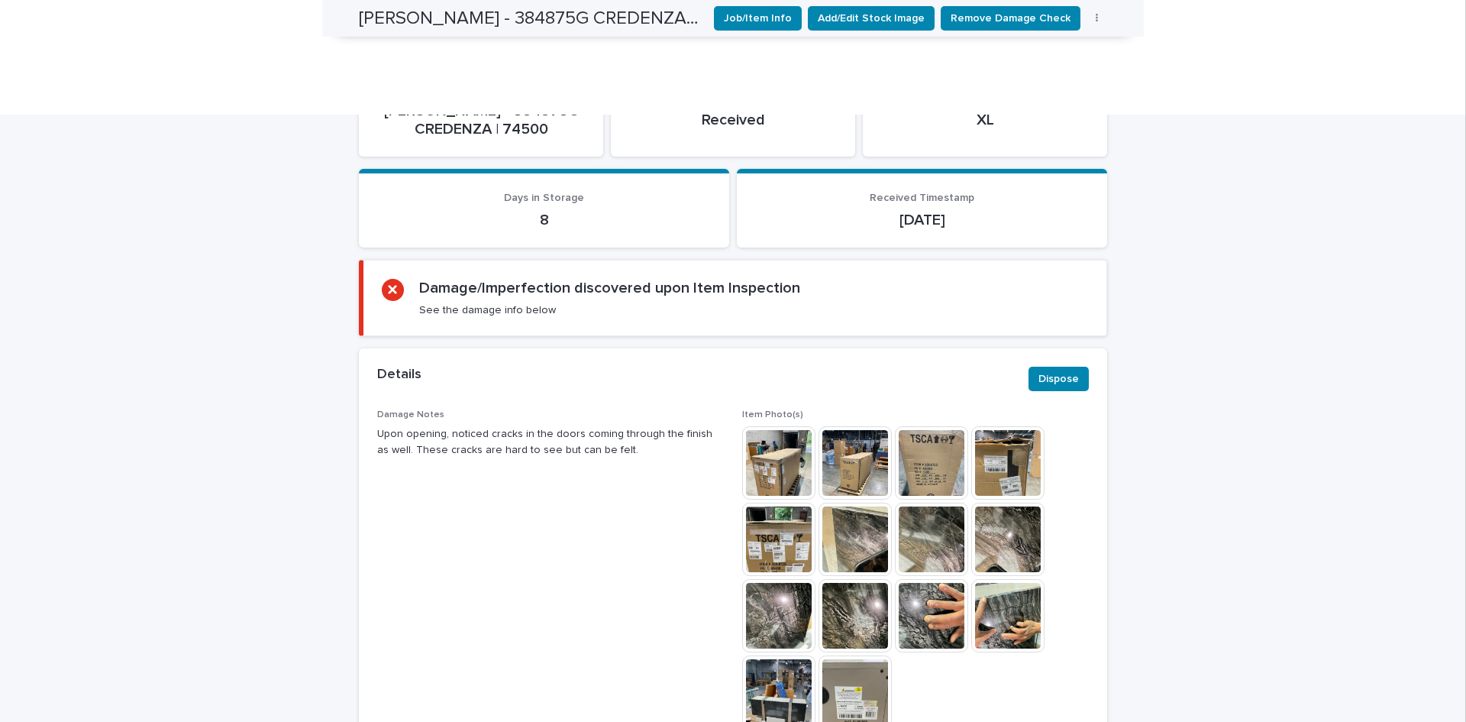
click at [783, 579] on img at bounding box center [778, 615] width 73 height 73
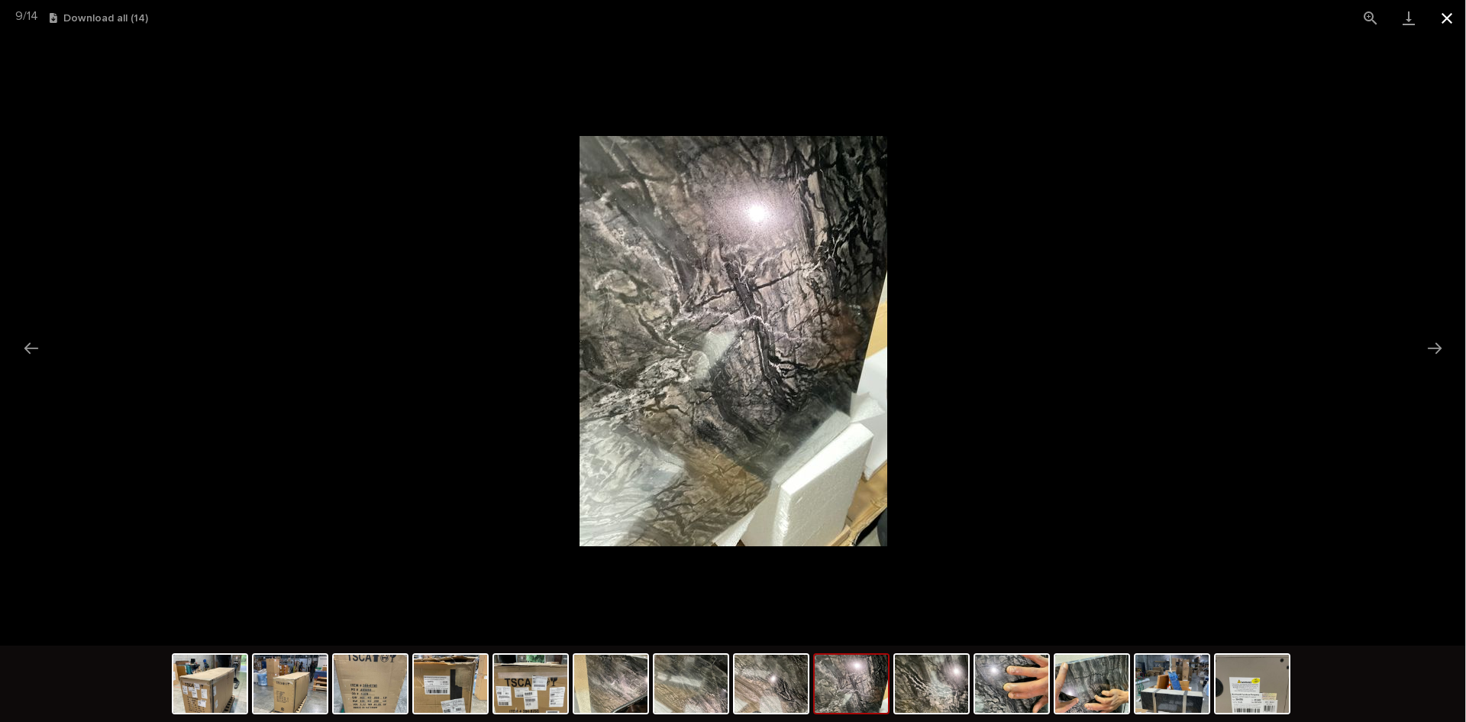
click at [1447, 25] on button "Close gallery" at bounding box center [1447, 18] width 38 height 36
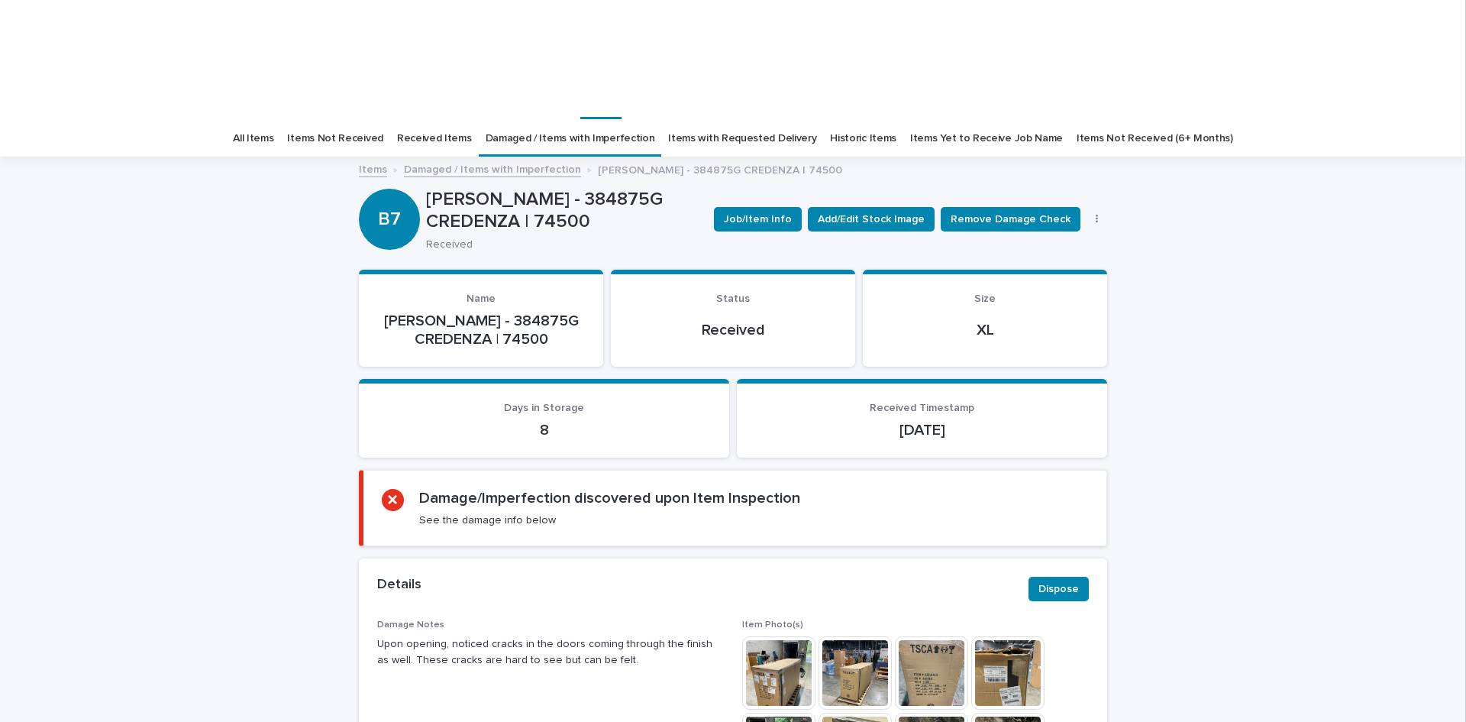
scroll to position [0, 0]
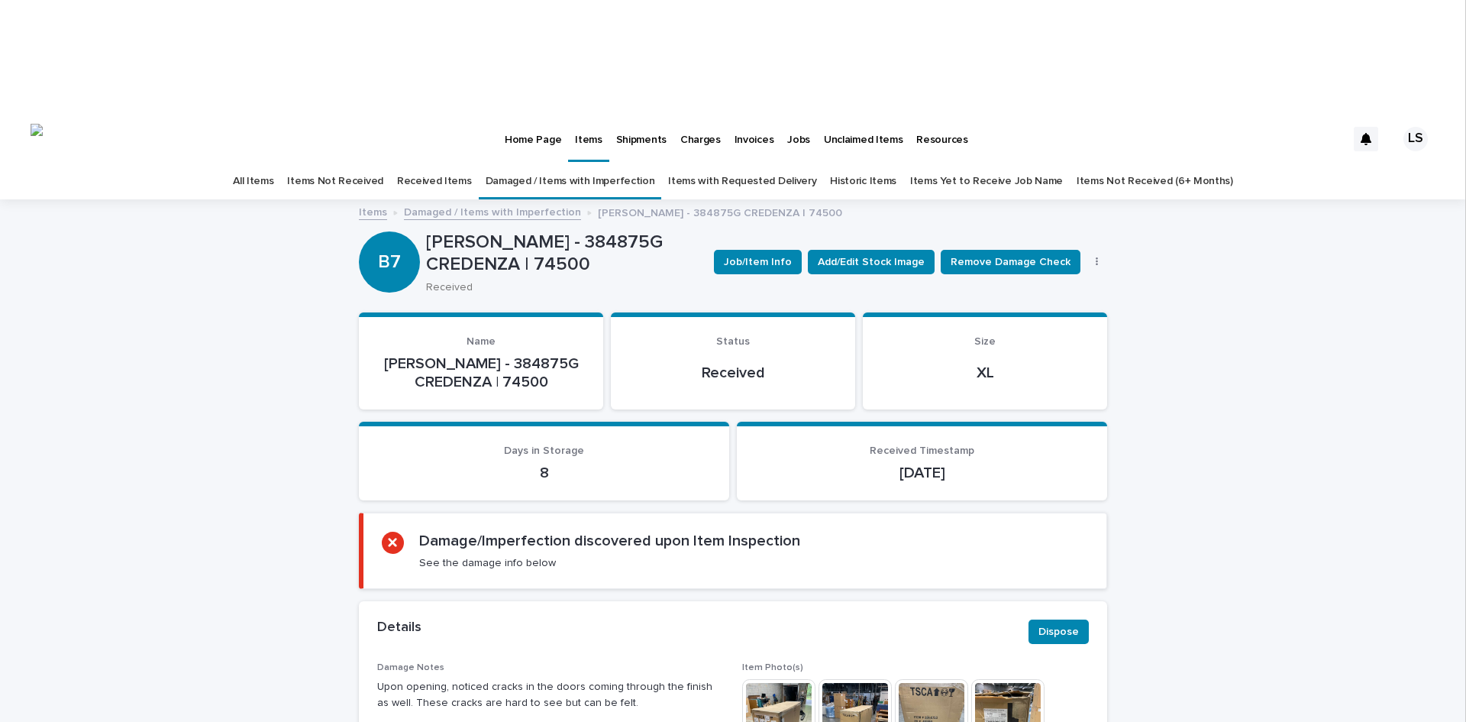
drag, startPoint x: 1466, startPoint y: 261, endPoint x: 1466, endPoint y: 189, distance: 71.8
click at [1466, 189] on iframe at bounding box center [1466, 361] width 1 height 722
click at [459, 163] on link "Received Items" at bounding box center [434, 181] width 75 height 36
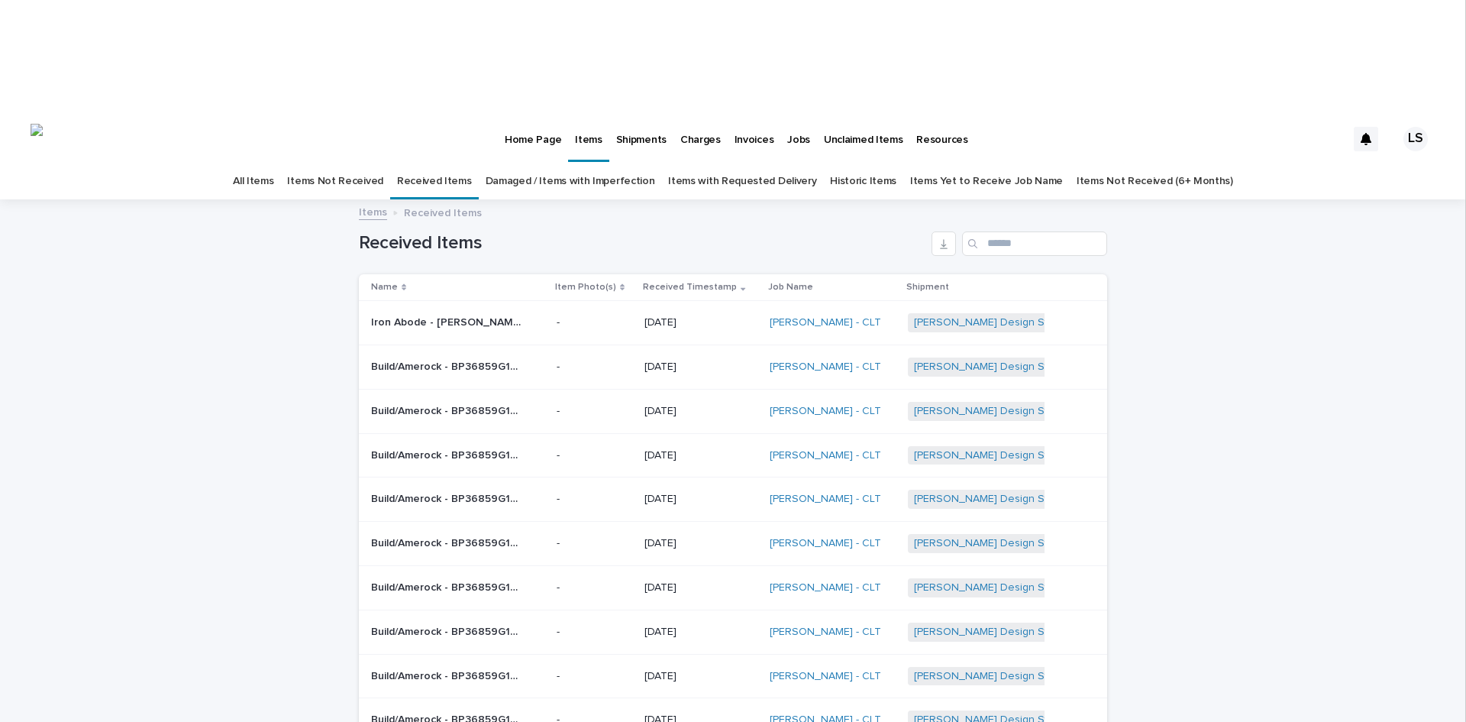
click at [432, 313] on p "Iron Abode - [PERSON_NAME] UNIT | 73289" at bounding box center [449, 321] width 156 height 16
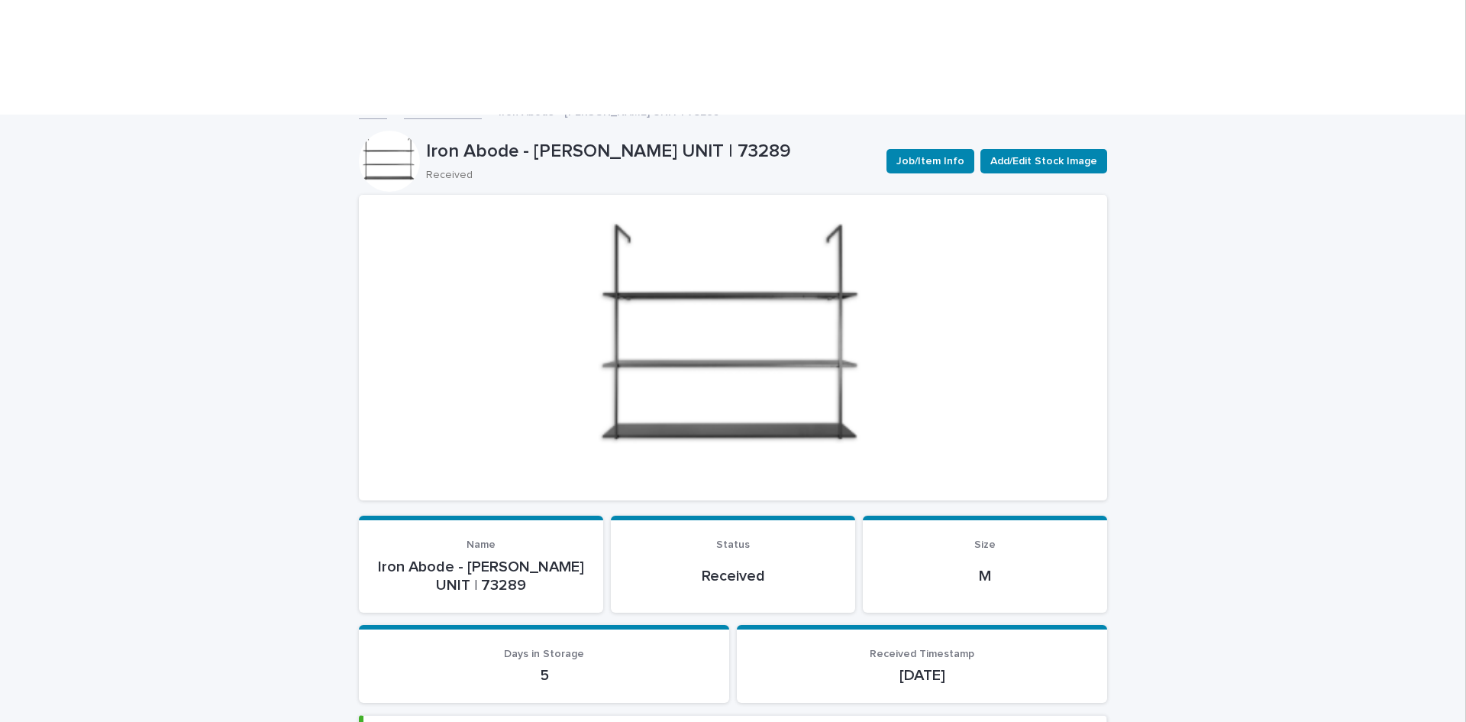
scroll to position [102, 0]
drag, startPoint x: 1466, startPoint y: 241, endPoint x: 1462, endPoint y: 173, distance: 67.3
click at [1462, 173] on body "Home Page Items Shipments Charges Invoices Jobs Unclaimed Items Resources LS Al…" at bounding box center [733, 361] width 1466 height 722
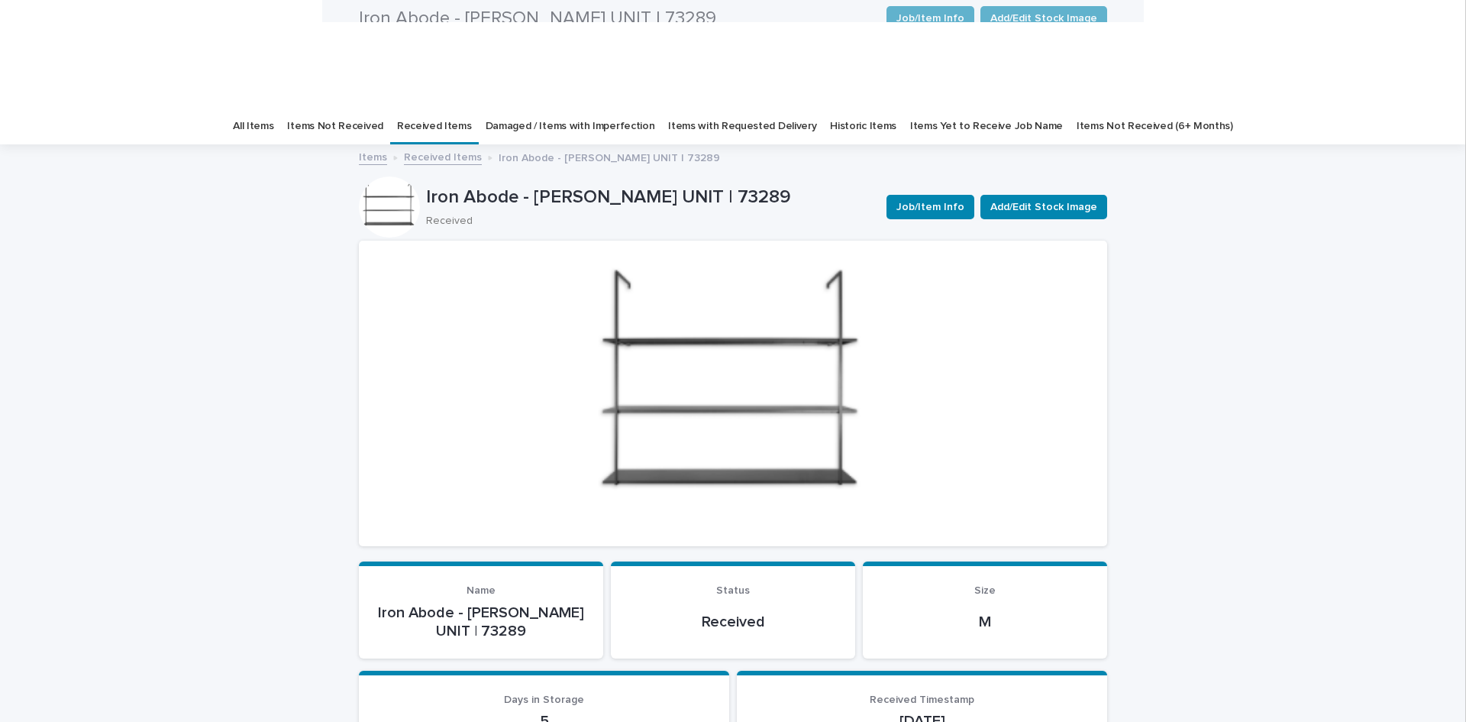
scroll to position [15, 0]
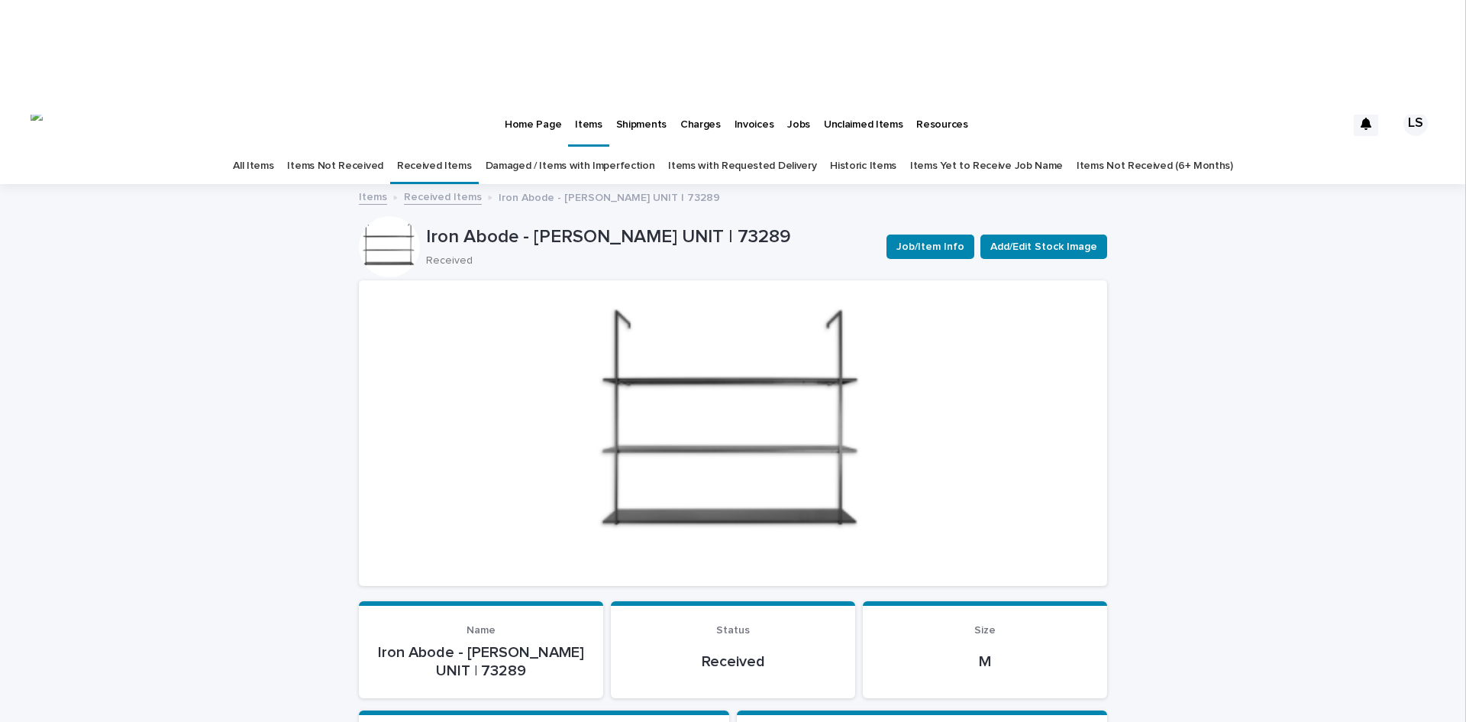
drag, startPoint x: 1466, startPoint y: 257, endPoint x: 1463, endPoint y: 331, distance: 73.4
click at [1465, 340] on body "Home Page Items Shipments Charges Invoices Jobs Unclaimed Items Resources LS Al…" at bounding box center [733, 361] width 1466 height 722
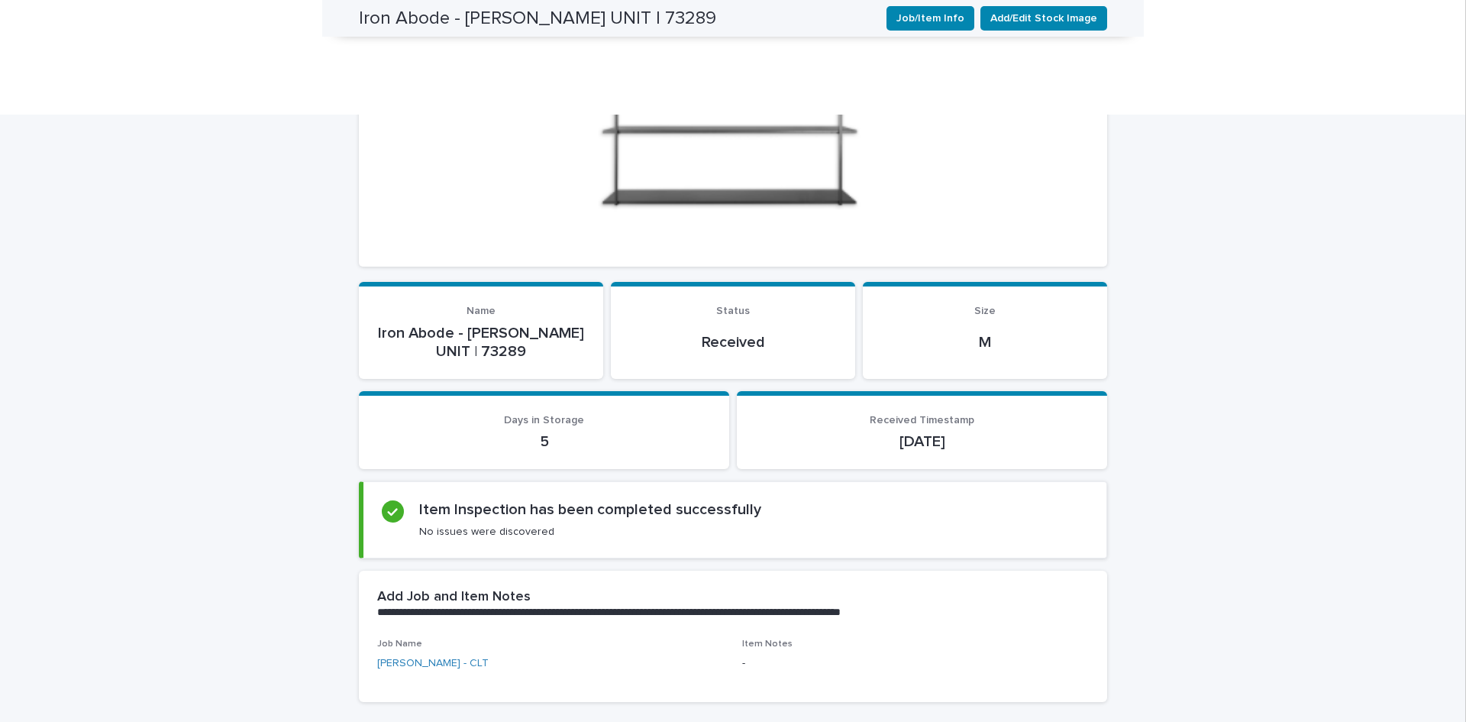
scroll to position [0, 0]
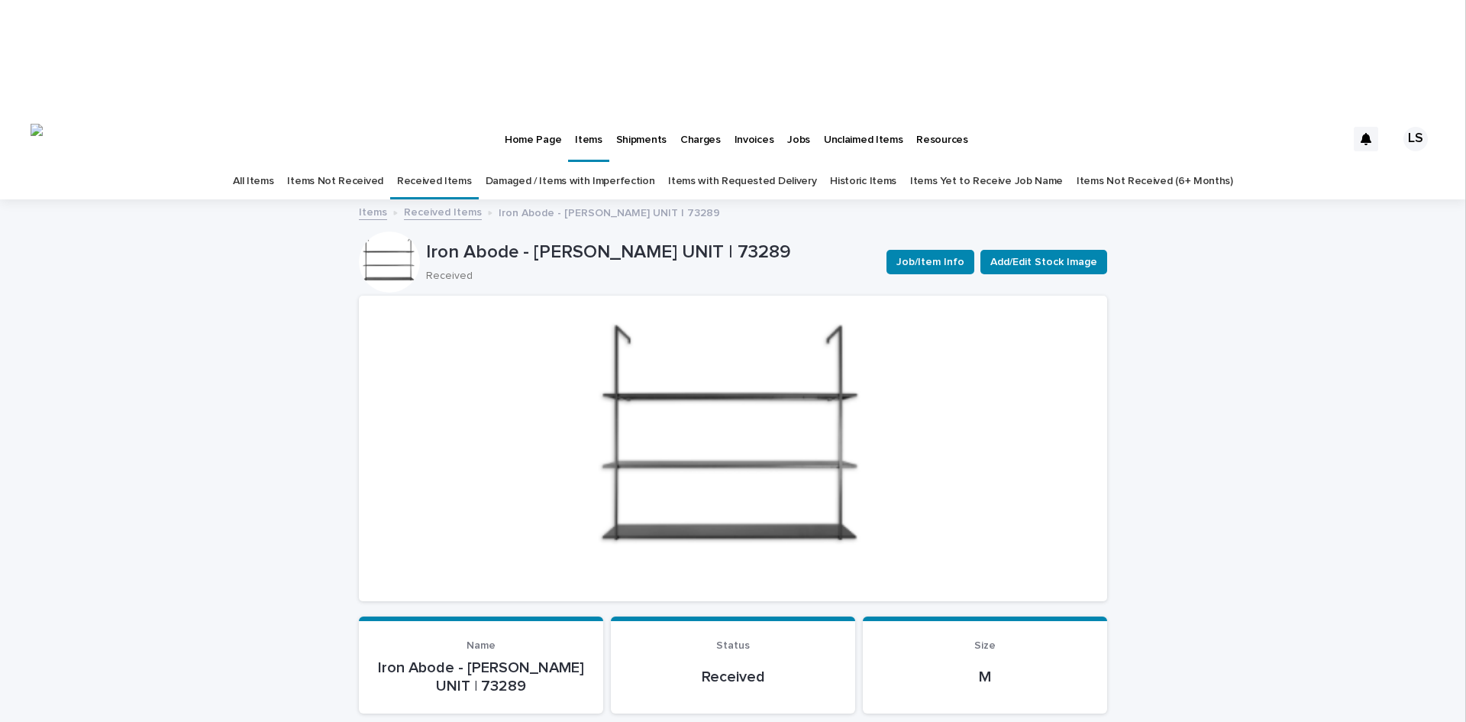
click at [273, 163] on link "All Items" at bounding box center [253, 181] width 40 height 36
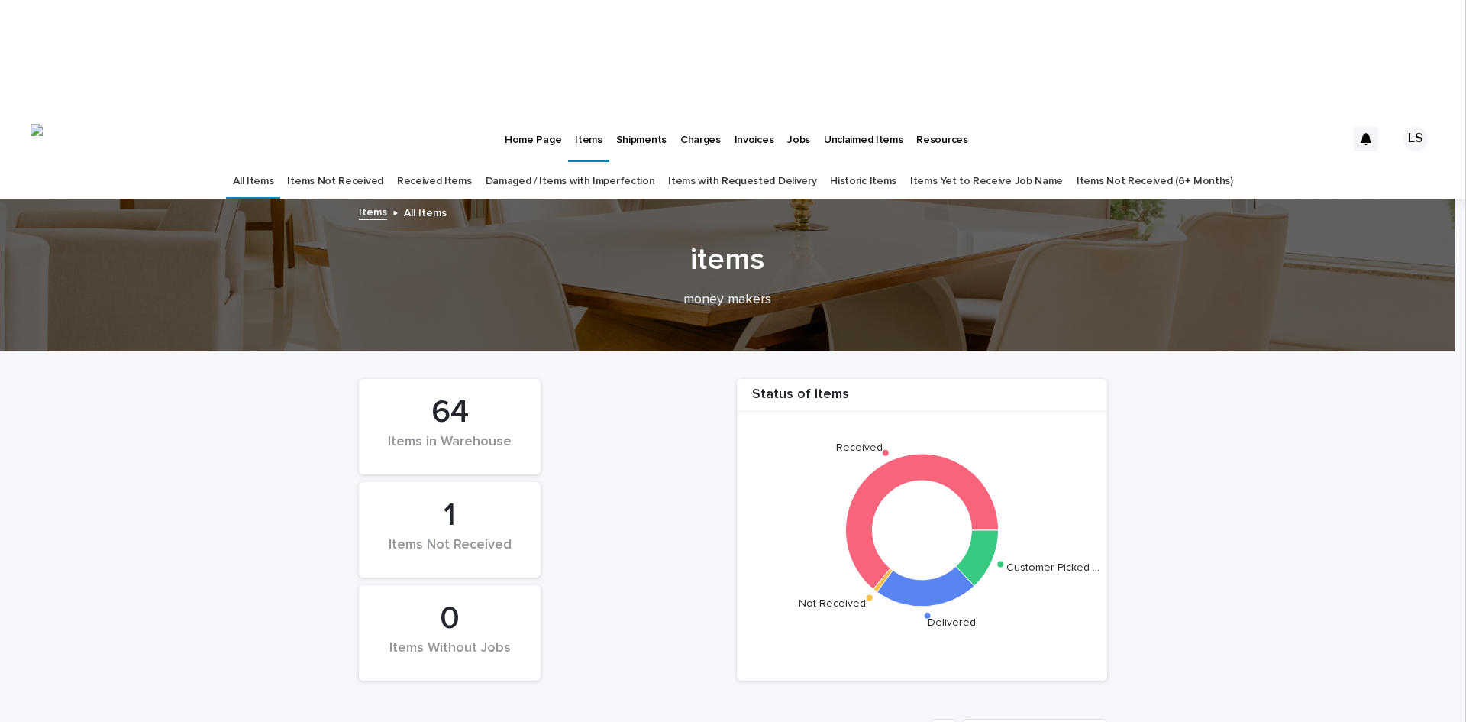
click at [516, 115] on p "Home Page" at bounding box center [533, 131] width 57 height 32
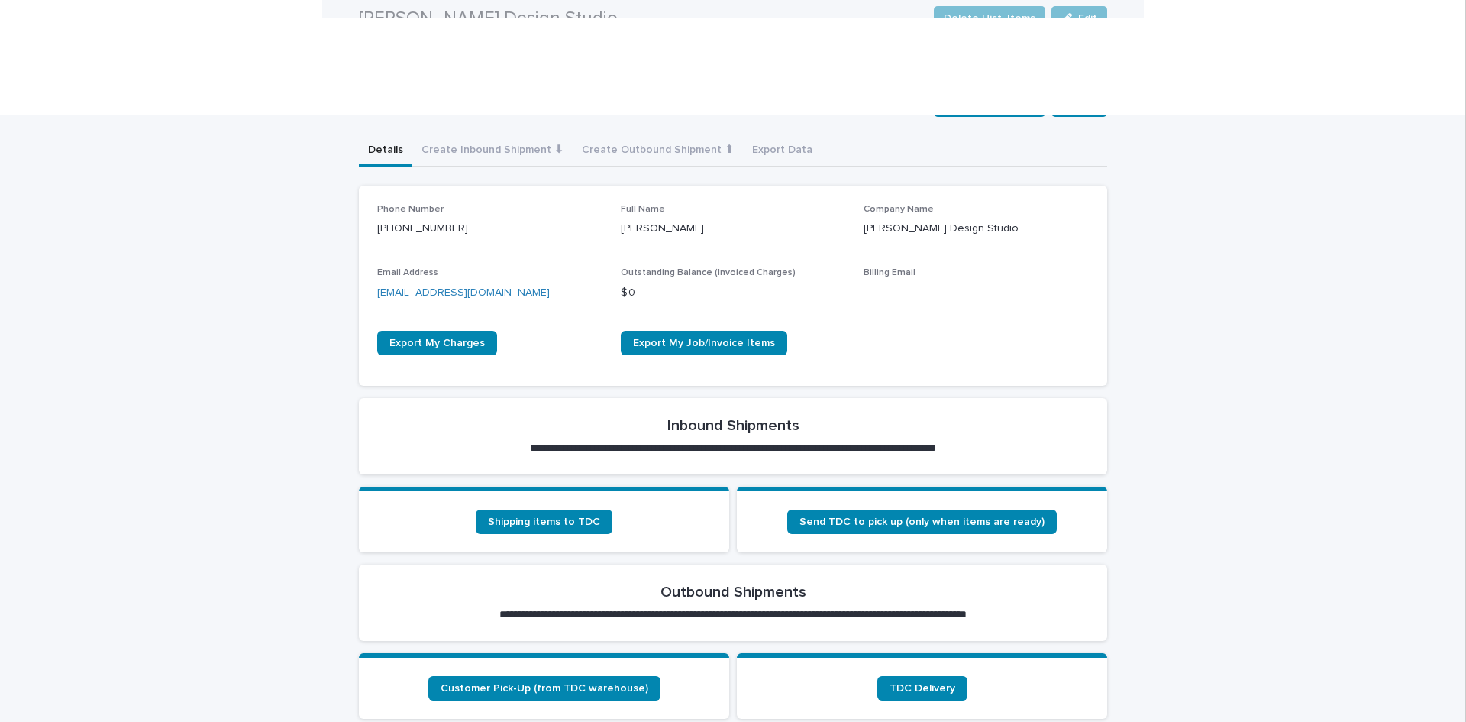
scroll to position [253, 0]
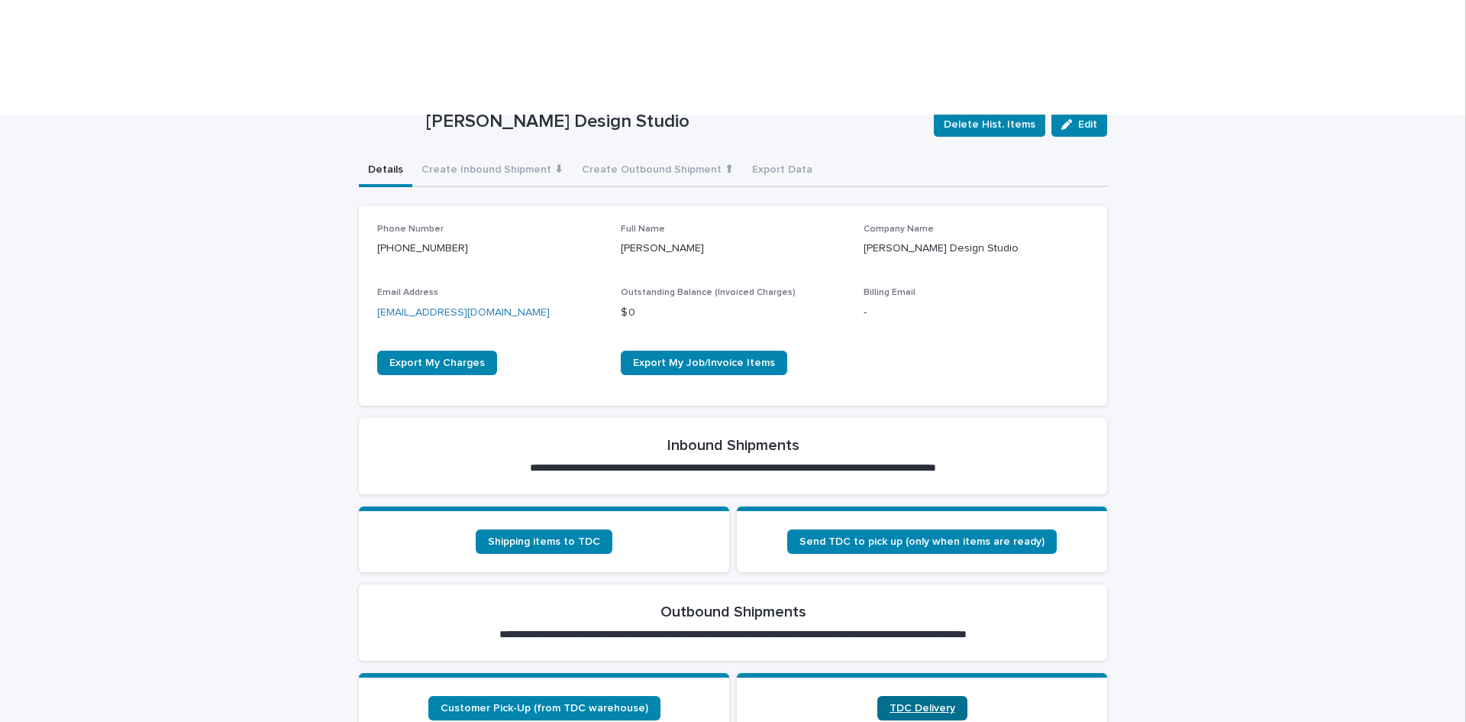
click at [923, 703] on span "TDC Delivery" at bounding box center [923, 708] width 66 height 11
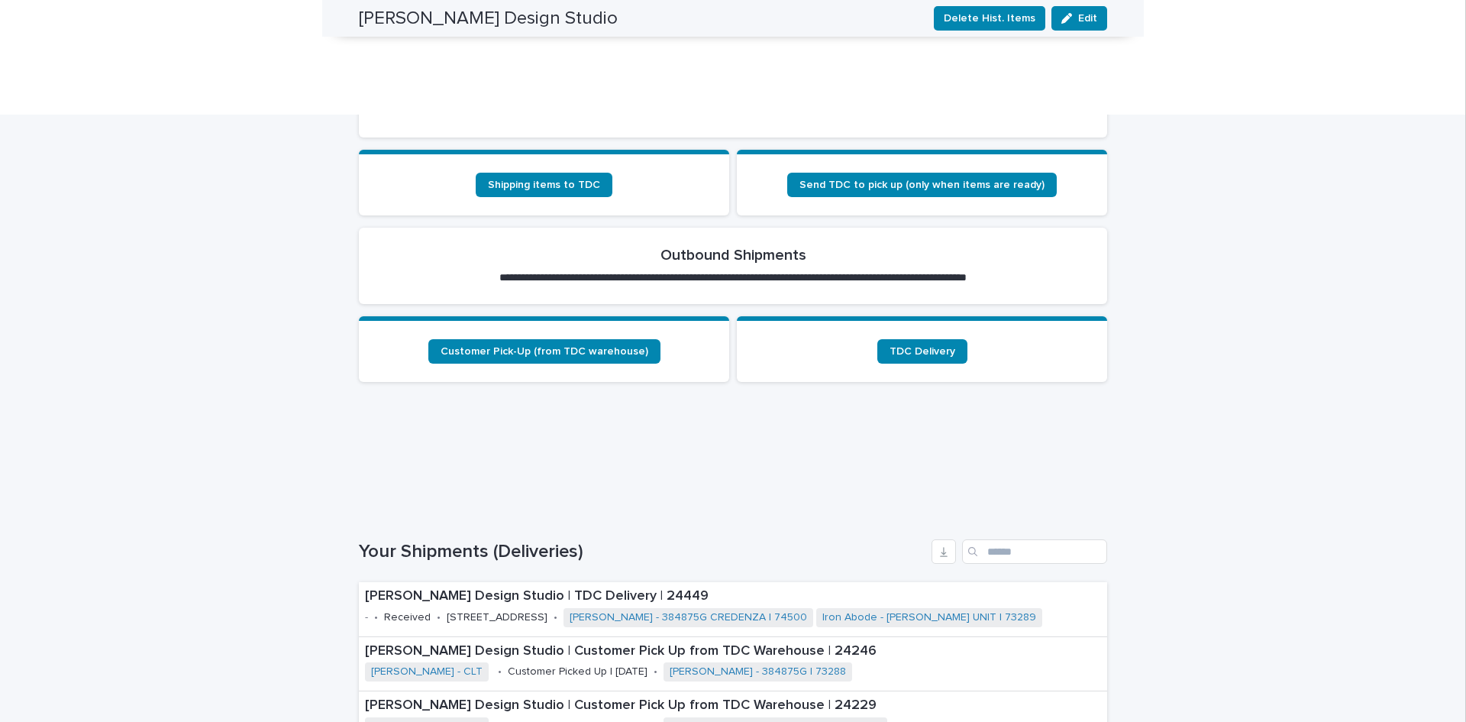
scroll to position [593, 0]
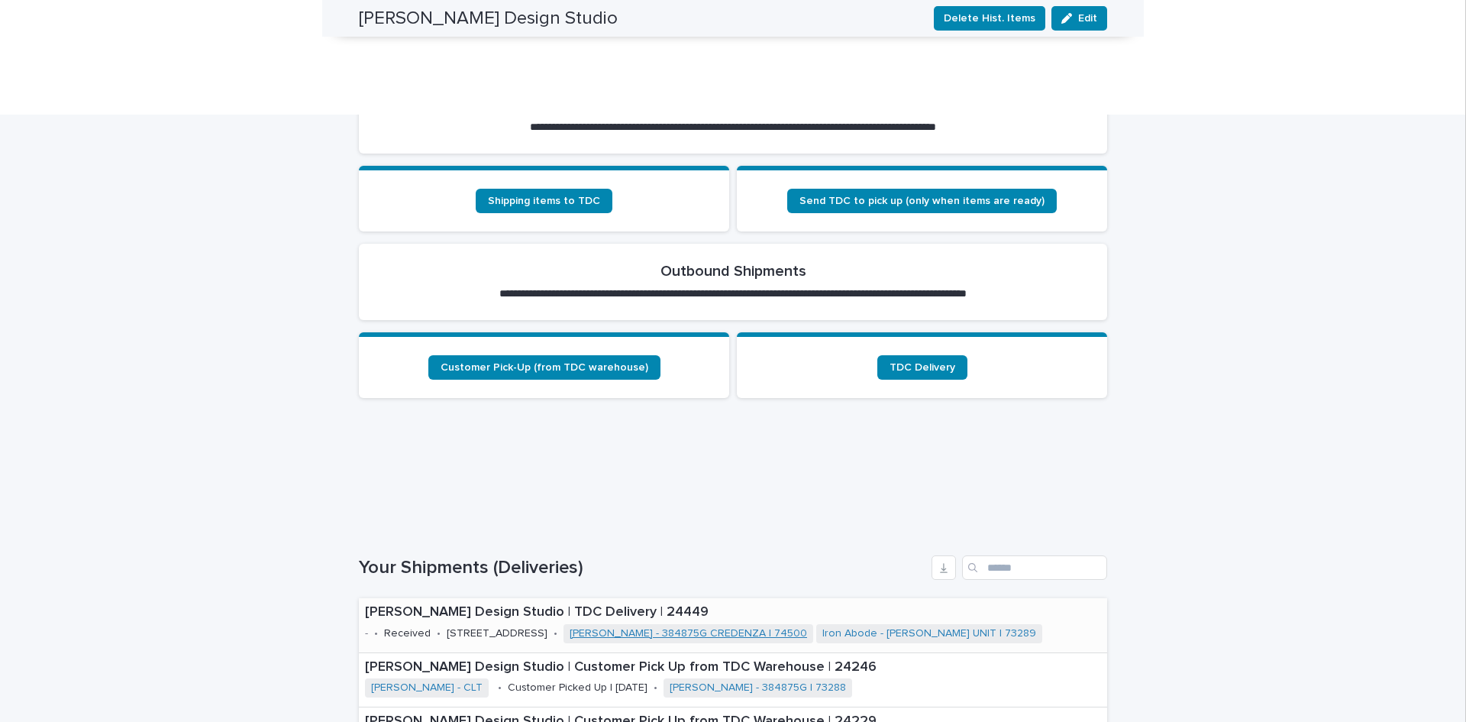
click at [676, 627] on link "[PERSON_NAME] - 384875G CREDENZA | 74500" at bounding box center [689, 633] width 238 height 13
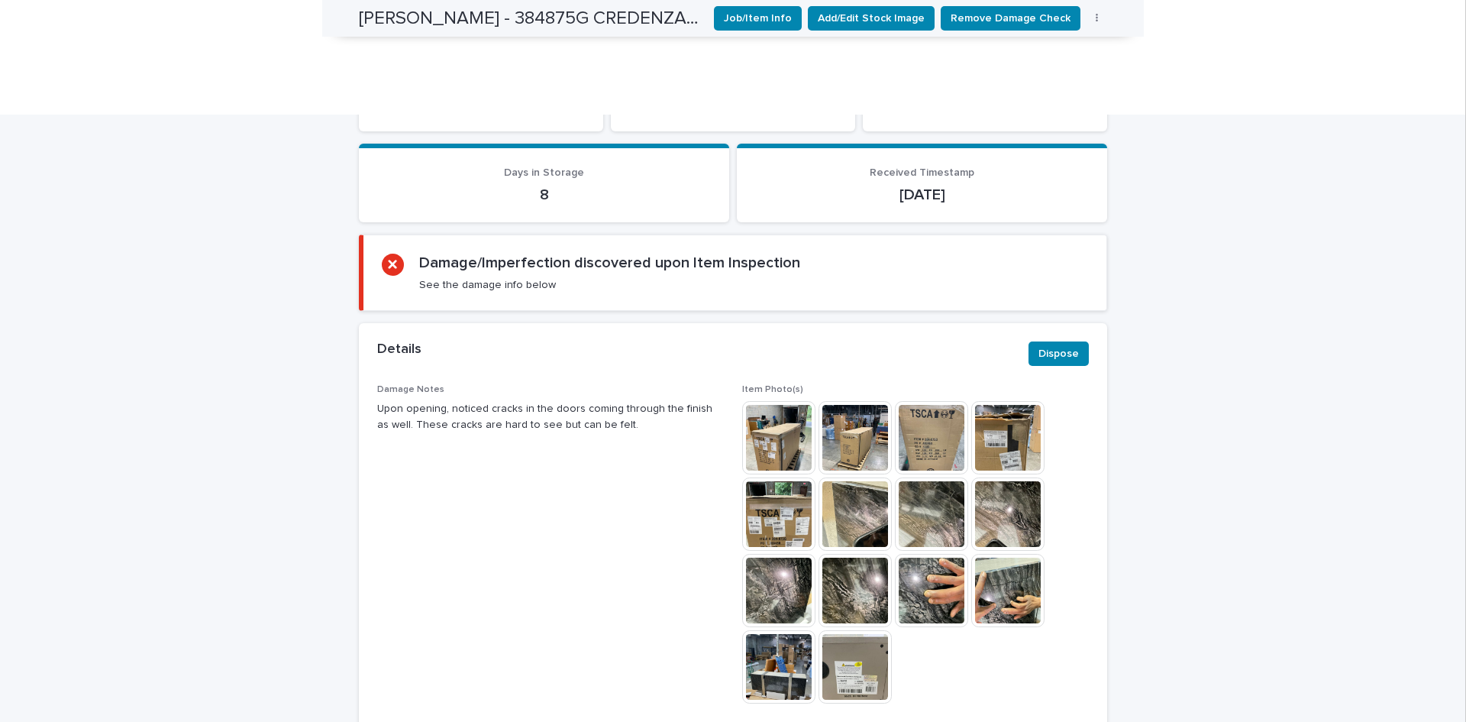
scroll to position [260, 0]
